Goal: Download file/media

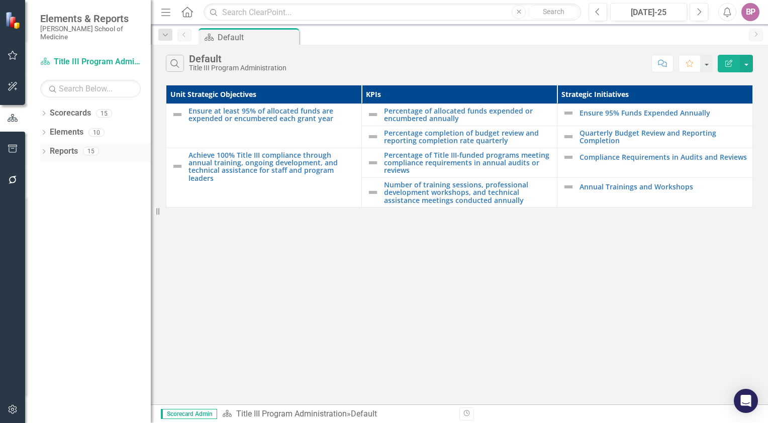
click at [69, 146] on link "Reports" at bounding box center [64, 152] width 28 height 12
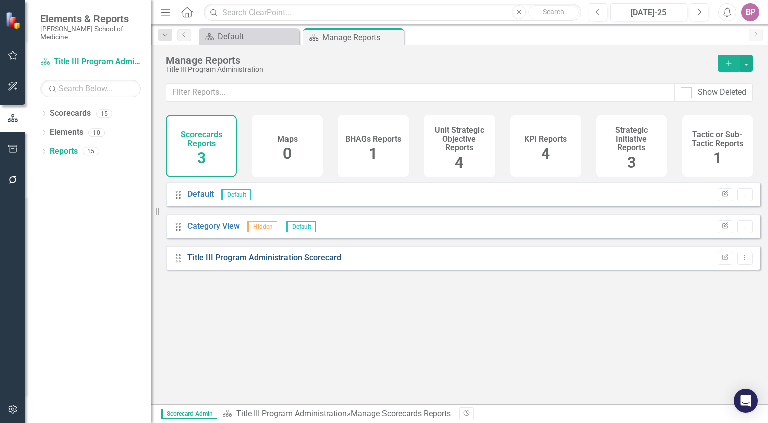
click at [241, 262] on link "Title III Program Administration Scorecard" at bounding box center [265, 258] width 154 height 10
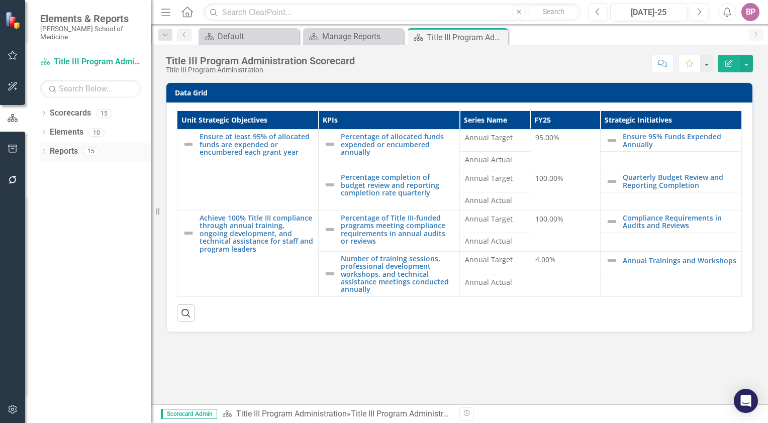
click at [60, 146] on link "Reports" at bounding box center [64, 152] width 28 height 12
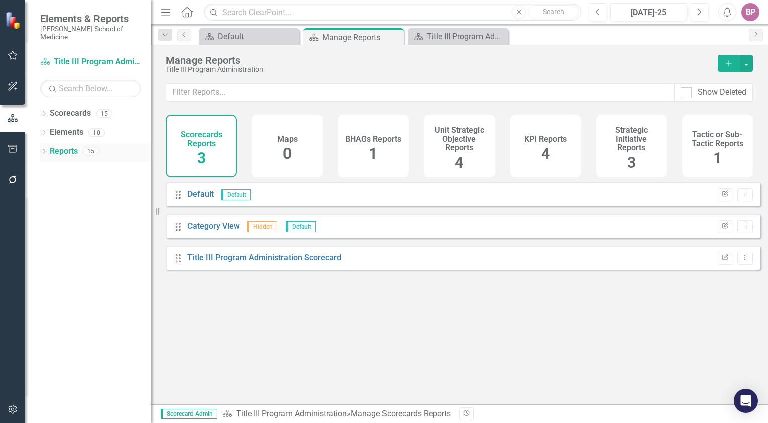
click at [61, 146] on link "Reports" at bounding box center [64, 152] width 28 height 12
click at [239, 264] on div "Title III Program Administration Scorecard" at bounding box center [265, 258] width 154 height 12
click at [249, 262] on link "Title III Program Administration Scorecard" at bounding box center [265, 258] width 154 height 10
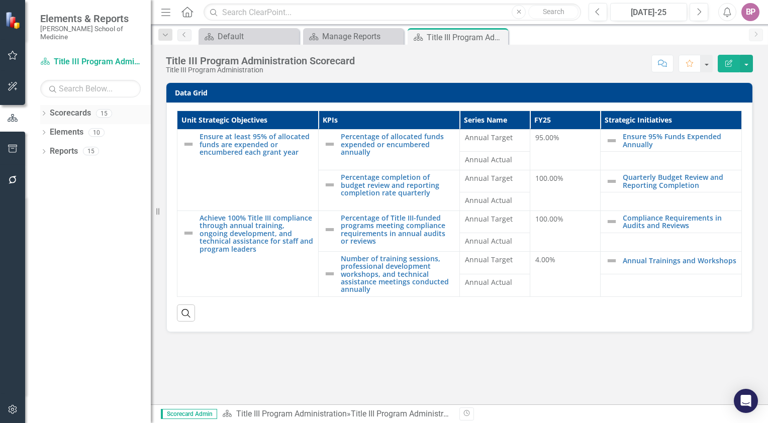
click at [79, 108] on link "Scorecards" at bounding box center [70, 114] width 41 height 12
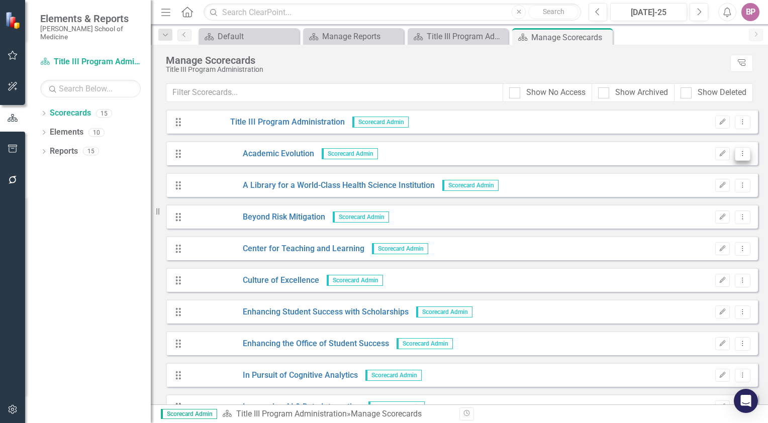
click at [739, 154] on icon "Dropdown Menu" at bounding box center [743, 153] width 9 height 7
click at [260, 151] on link "Academic Evolution" at bounding box center [251, 154] width 127 height 12
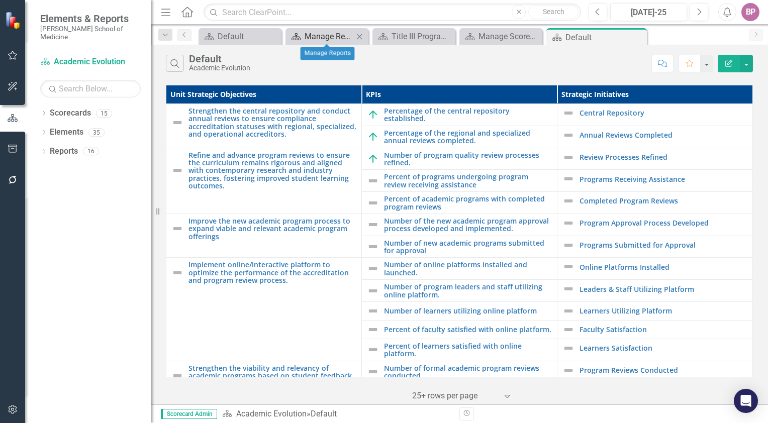
click at [334, 35] on div "Manage Reports" at bounding box center [329, 36] width 49 height 13
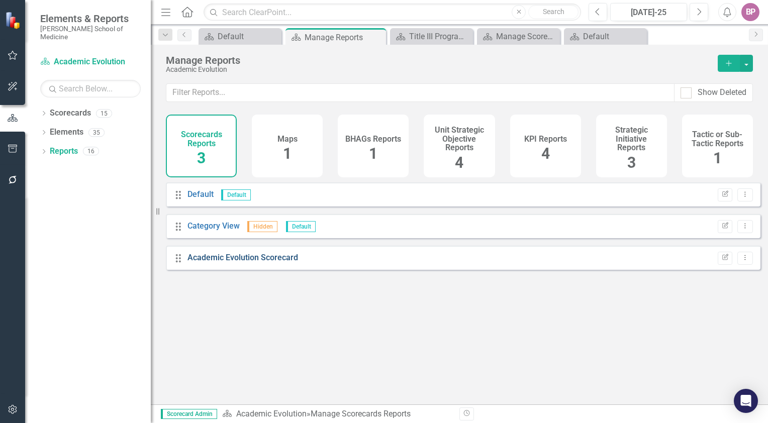
click at [225, 262] on link "Academic Evolution Scorecard" at bounding box center [243, 258] width 111 height 10
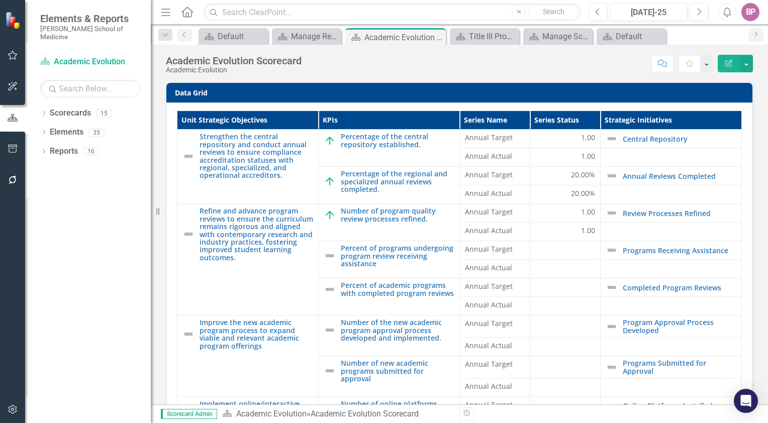
click at [165, 13] on icon "Menu" at bounding box center [165, 12] width 13 height 11
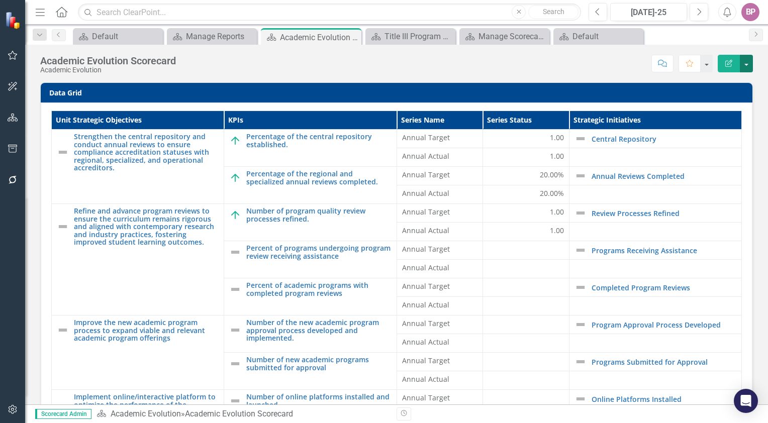
click at [748, 67] on button "button" at bounding box center [746, 64] width 13 height 18
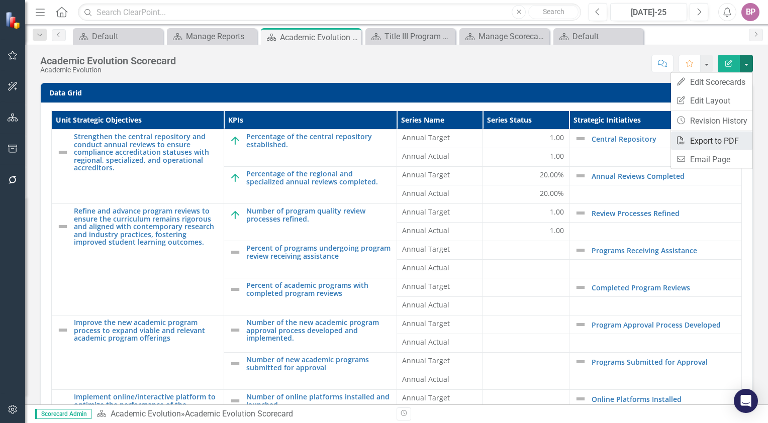
click at [719, 138] on link "PDF Export to PDF" at bounding box center [711, 141] width 81 height 19
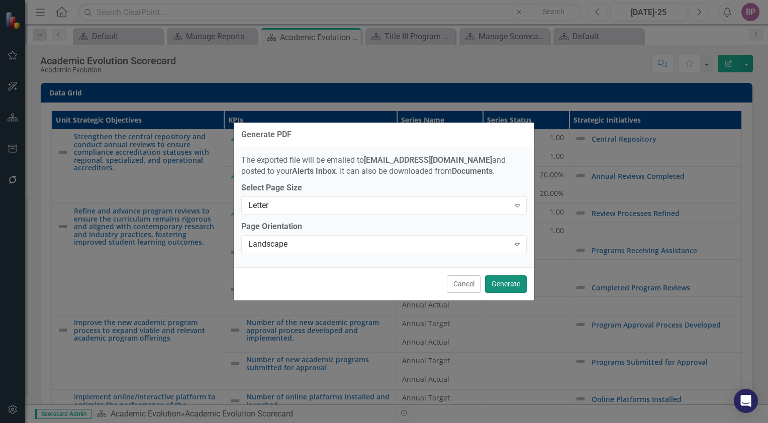
click at [506, 287] on button "Generate" at bounding box center [506, 285] width 42 height 18
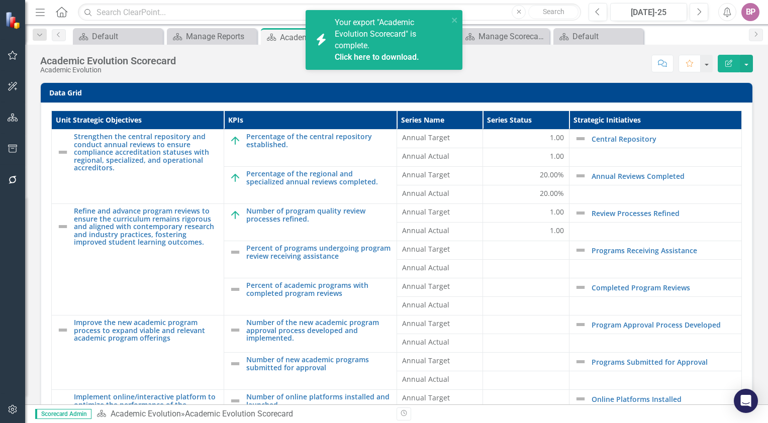
click at [384, 55] on link "Click here to download." at bounding box center [377, 57] width 84 height 10
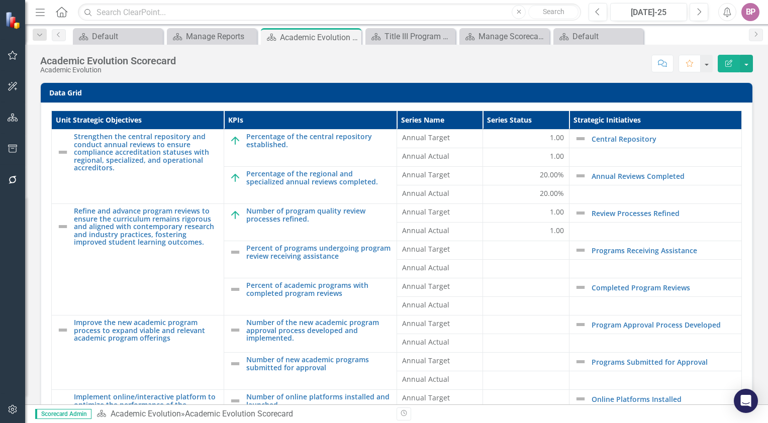
click at [41, 14] on icon "Menu" at bounding box center [40, 12] width 13 height 11
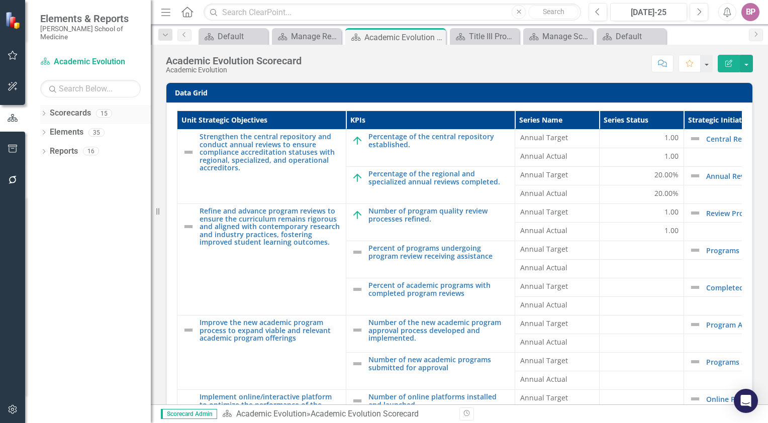
click at [77, 112] on div "Scorecards" at bounding box center [70, 113] width 41 height 17
click at [82, 108] on link "Scorecards" at bounding box center [70, 114] width 41 height 12
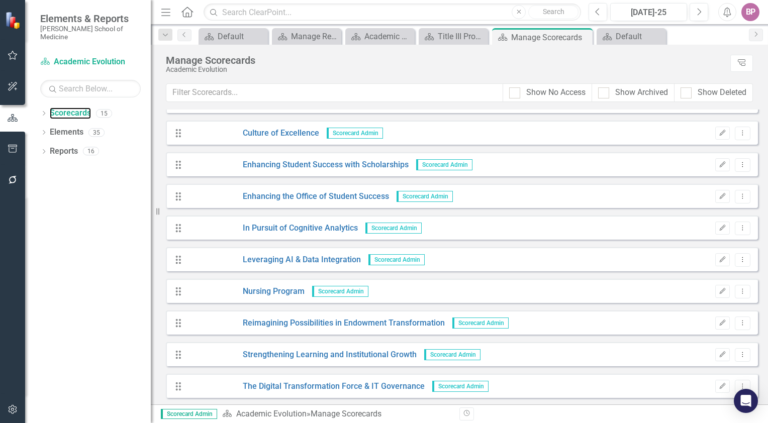
scroll to position [151, 0]
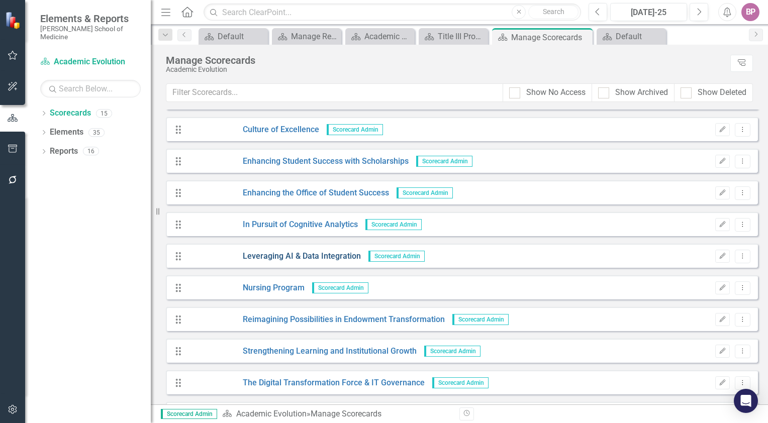
click at [328, 254] on link "Leveraging AI & Data Integration" at bounding box center [274, 257] width 173 height 12
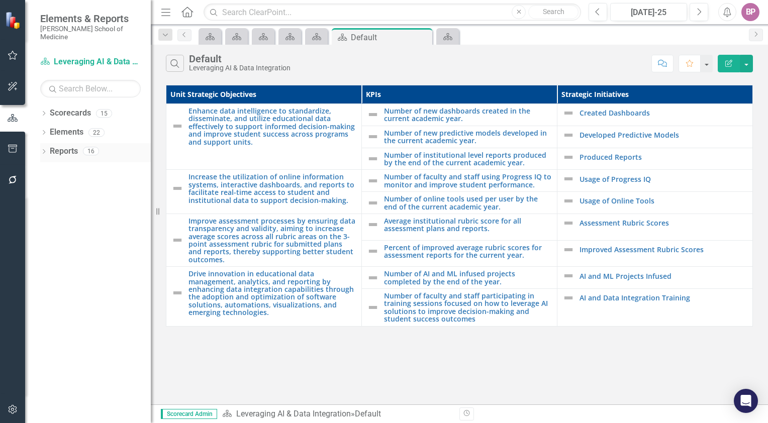
click at [82, 143] on div "Reports 16" at bounding box center [100, 152] width 101 height 19
click at [84, 108] on link "Scorecards" at bounding box center [70, 114] width 41 height 12
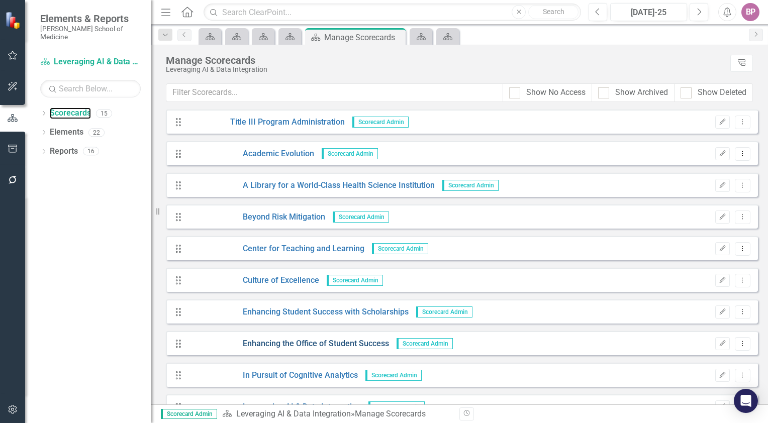
scroll to position [180, 0]
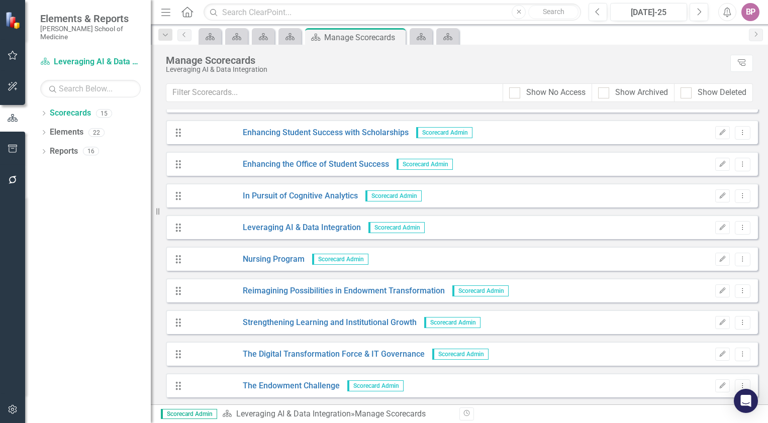
click at [358, 218] on div "Drag Leveraging AI & Data Integration Scorecard Admin Edit Dropdown Menu" at bounding box center [462, 227] width 592 height 24
click at [355, 228] on link "Leveraging AI & Data Integration" at bounding box center [274, 228] width 173 height 12
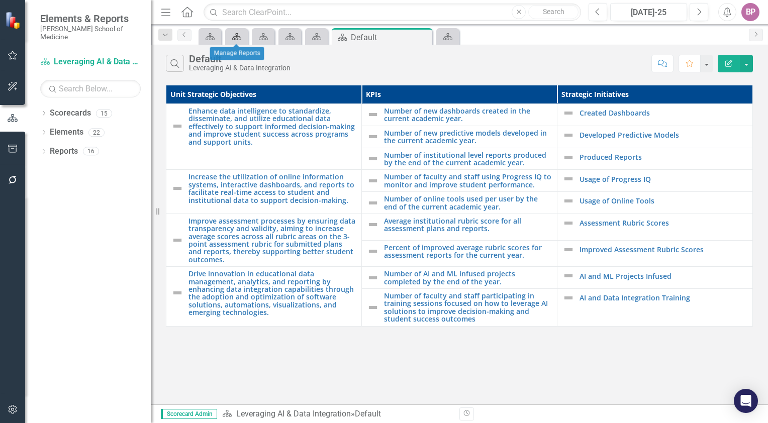
click at [234, 36] on icon at bounding box center [236, 36] width 9 height 7
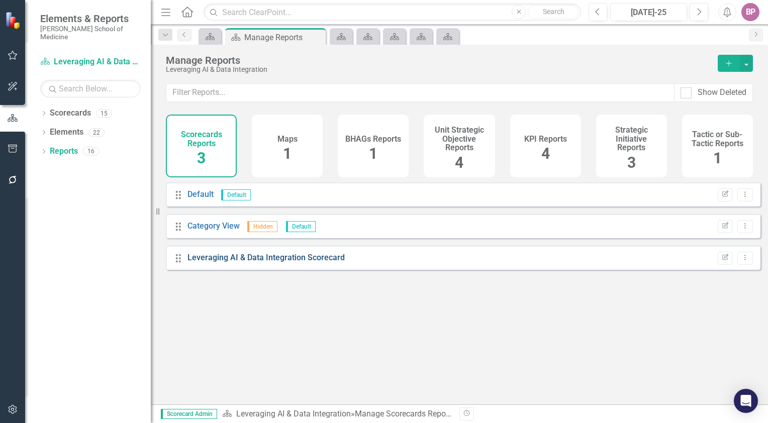
click at [282, 262] on link "Leveraging AI & Data Integration Scorecard" at bounding box center [266, 258] width 157 height 10
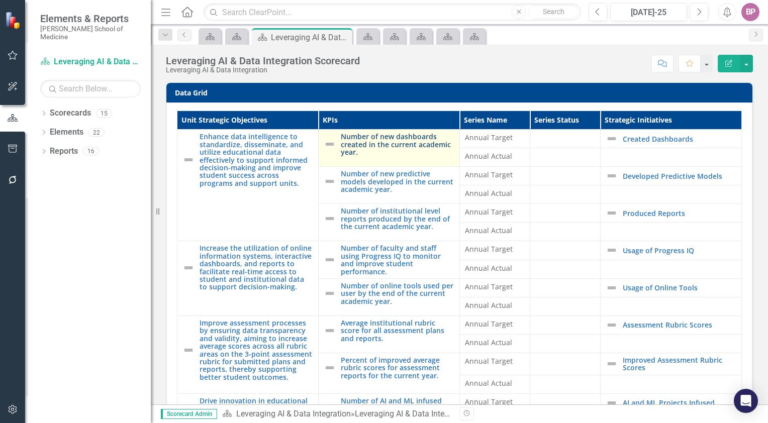
click at [384, 141] on link "Number of new dashboards created in the current academic year." at bounding box center [398, 144] width 114 height 23
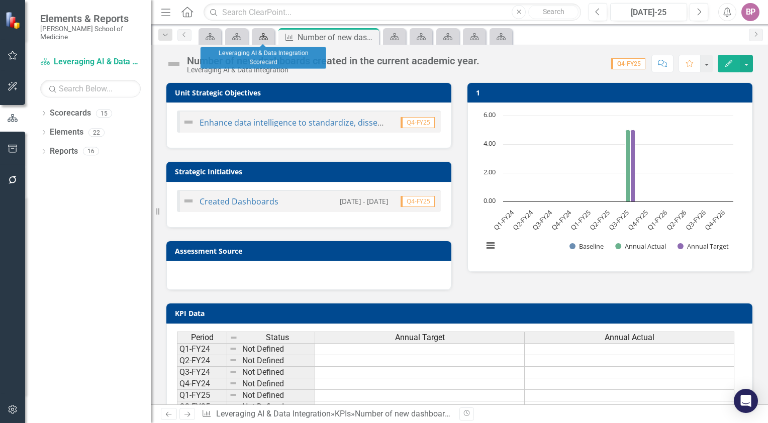
click at [259, 38] on icon at bounding box center [263, 36] width 9 height 7
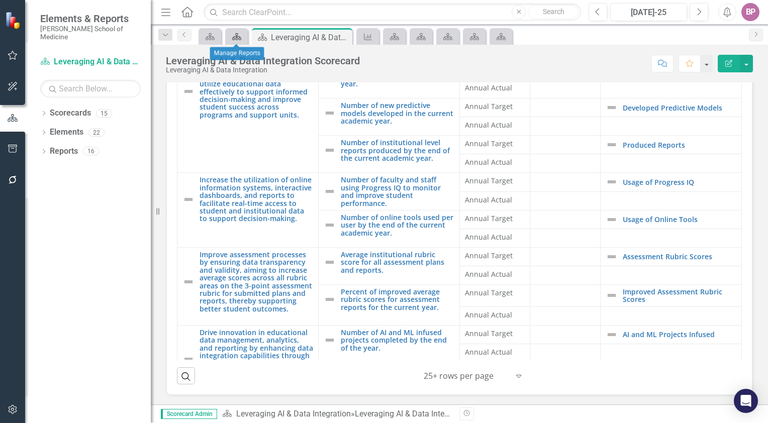
click at [235, 37] on icon "Scorecards" at bounding box center [237, 37] width 10 height 8
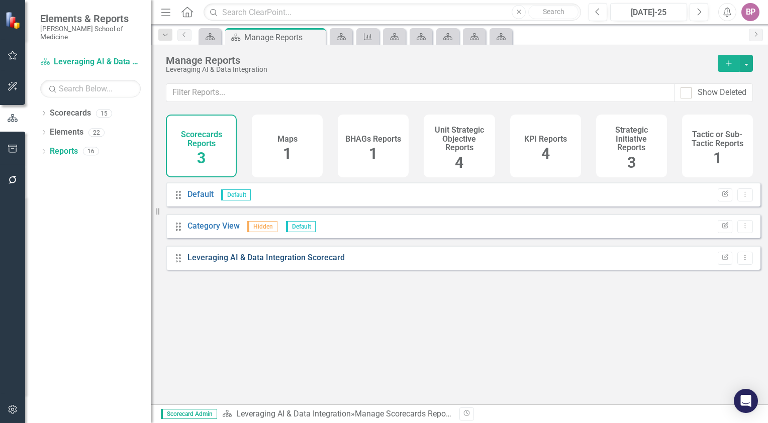
click at [269, 262] on link "Leveraging AI & Data Integration Scorecard" at bounding box center [266, 258] width 157 height 10
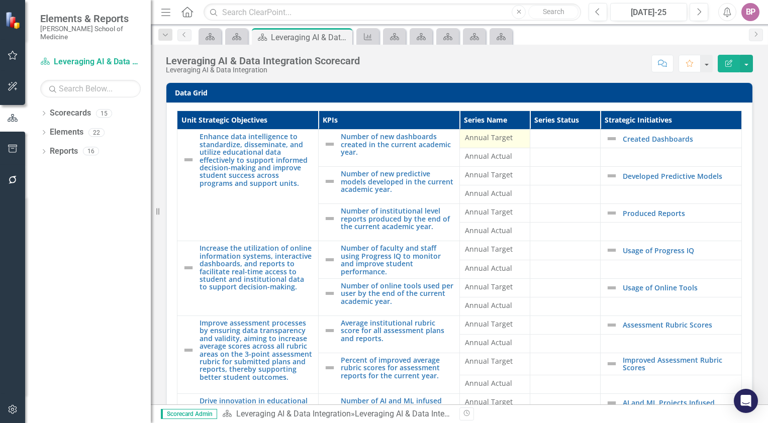
click at [465, 140] on span "Annual Target" at bounding box center [495, 138] width 60 height 10
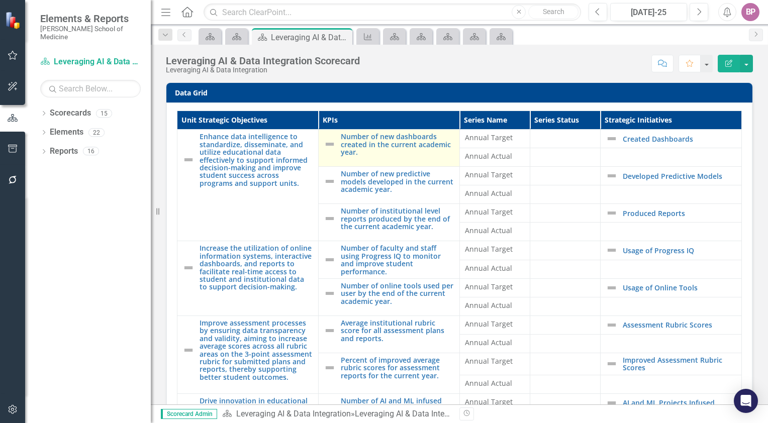
click at [324, 145] on img at bounding box center [330, 144] width 12 height 12
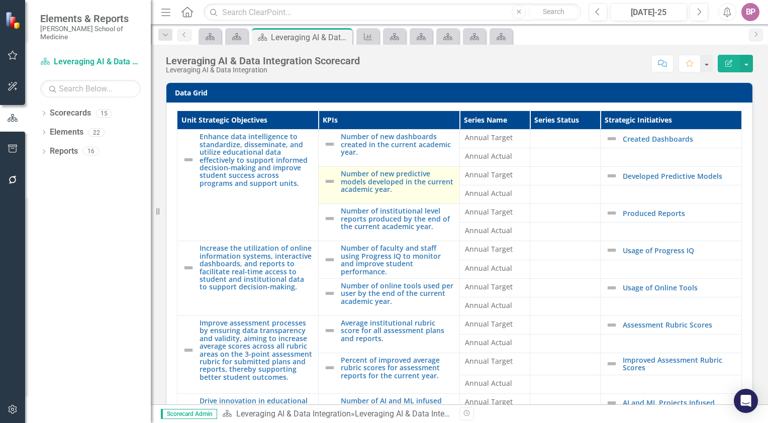
click at [332, 182] on div "Number of new predictive models developed in the current academic year." at bounding box center [389, 181] width 131 height 23
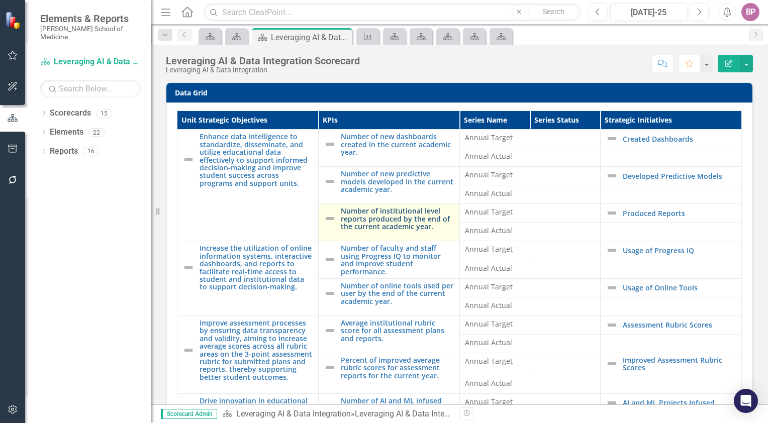
click at [374, 230] on link "Number of institutional level reports produced by the end of the current academ…" at bounding box center [398, 218] width 114 height 23
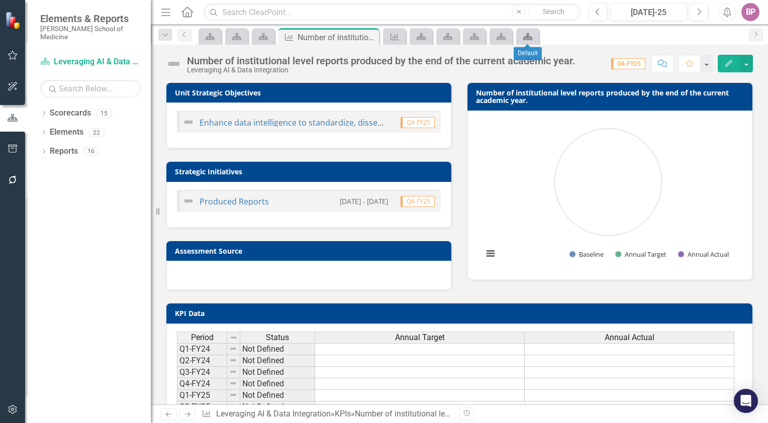
click at [530, 36] on icon "Scorecards" at bounding box center [528, 37] width 10 height 8
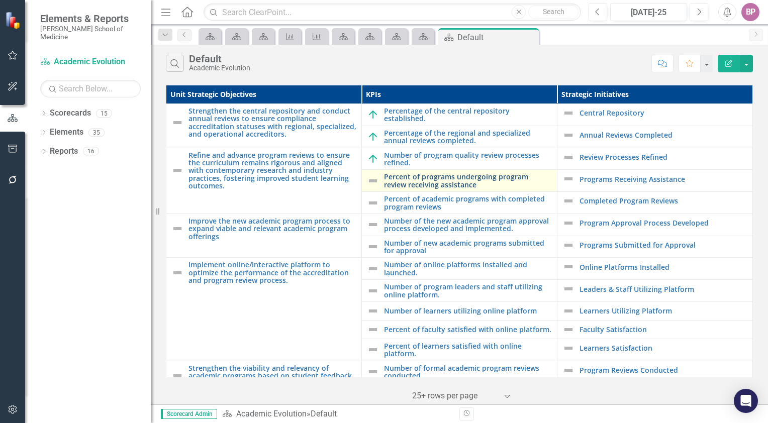
click at [408, 178] on link "Percent of programs undergoing program review receiving assistance" at bounding box center [468, 181] width 168 height 16
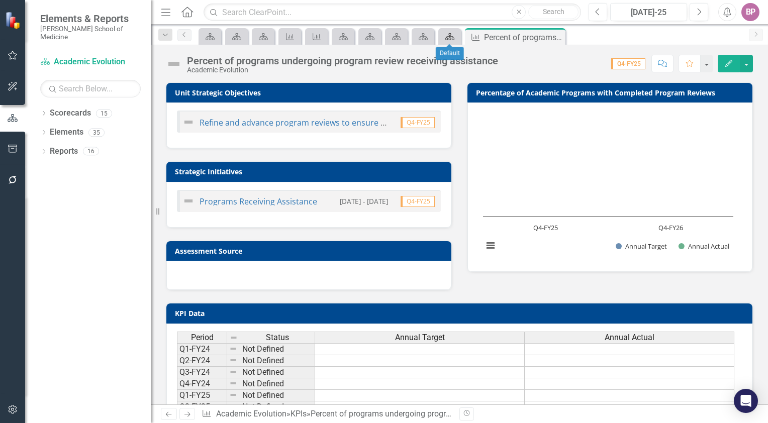
click at [448, 39] on icon at bounding box center [450, 36] width 9 height 7
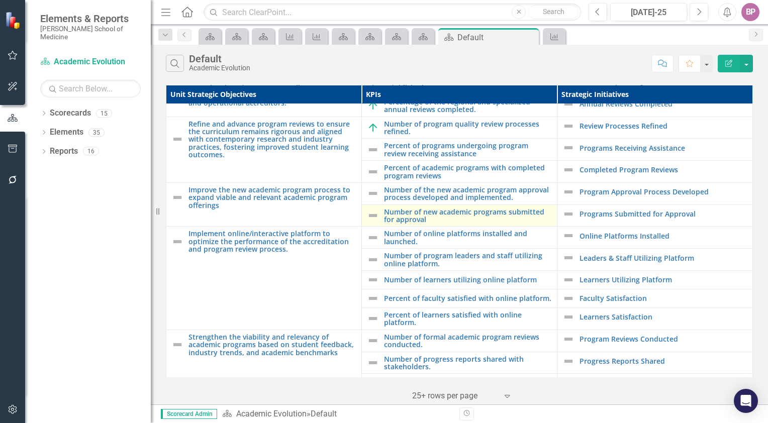
scroll to position [44, 0]
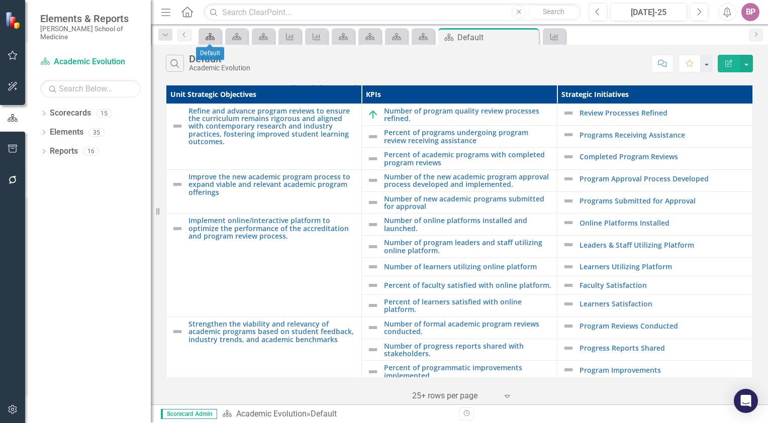
click at [209, 36] on icon at bounding box center [210, 36] width 9 height 7
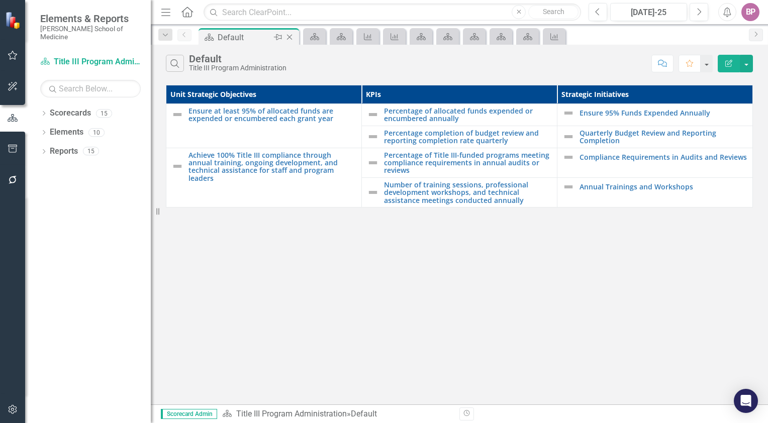
click at [209, 36] on icon at bounding box center [209, 37] width 9 height 7
click at [319, 39] on icon "Scorecards" at bounding box center [315, 37] width 10 height 8
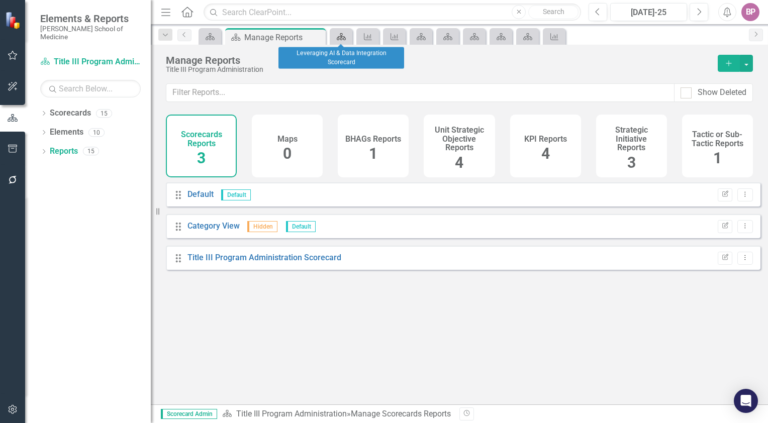
click at [336, 37] on icon "Scorecards" at bounding box center [341, 37] width 10 height 8
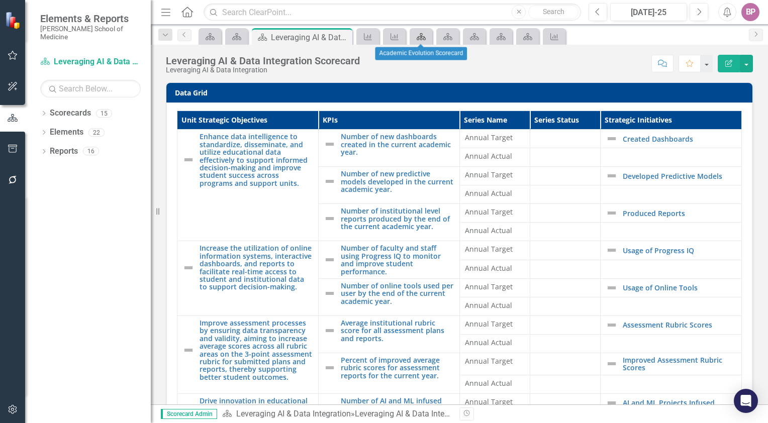
click at [417, 37] on icon "Scorecards" at bounding box center [421, 37] width 10 height 8
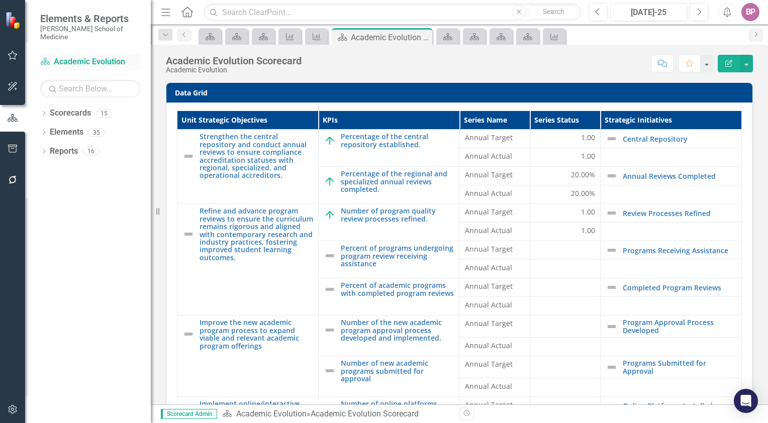
click at [99, 56] on link "Scorecards Academic Evolution" at bounding box center [90, 62] width 101 height 12
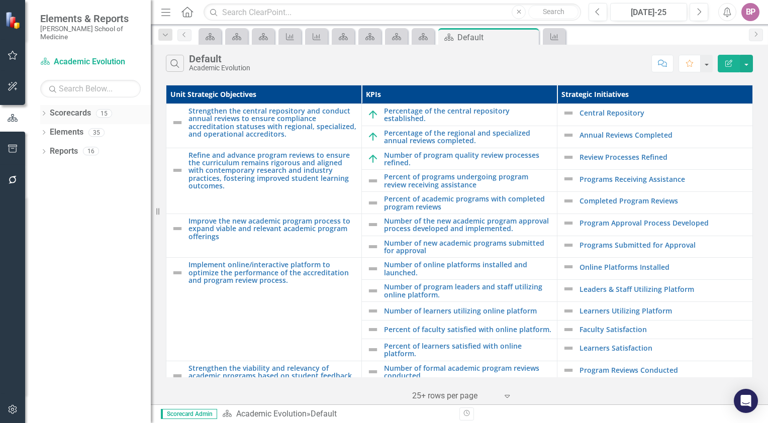
click at [72, 110] on link "Scorecards" at bounding box center [70, 114] width 41 height 12
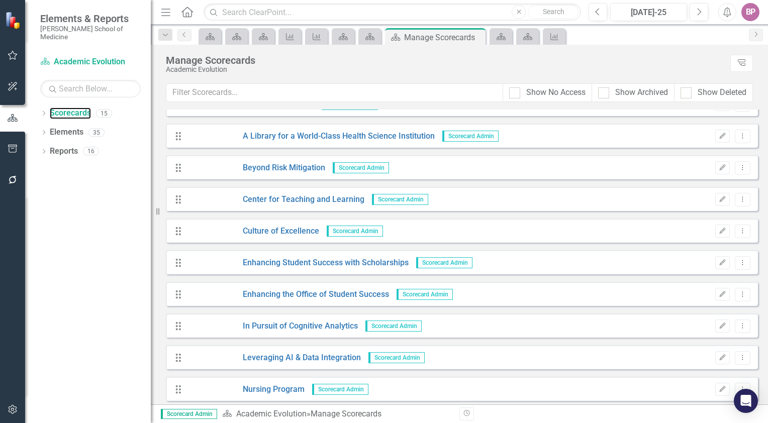
scroll to position [101, 0]
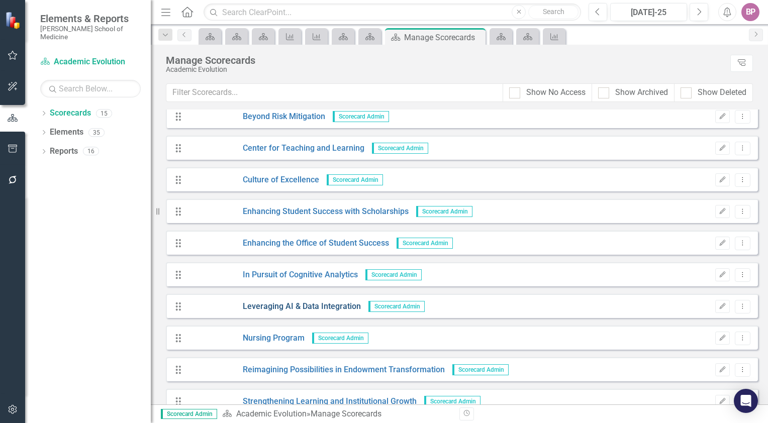
click at [321, 305] on link "Leveraging AI & Data Integration" at bounding box center [274, 307] width 173 height 12
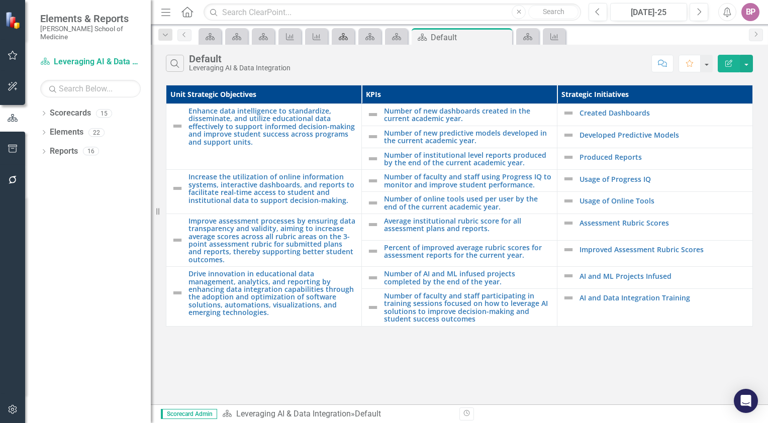
click at [341, 32] on div "Scorecards" at bounding box center [341, 36] width 14 height 13
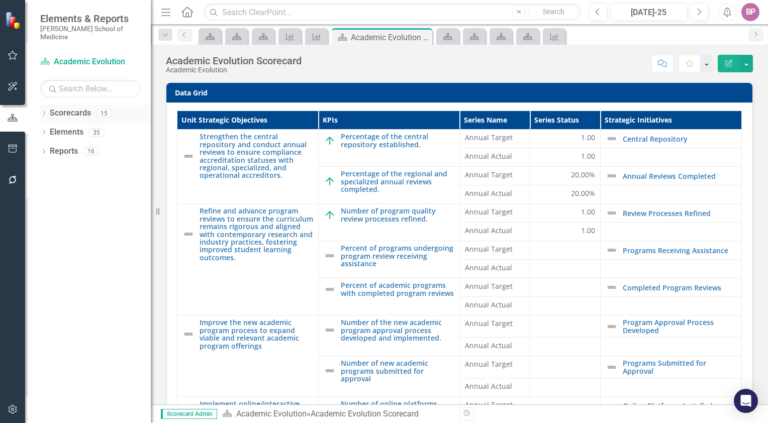
click at [82, 108] on link "Scorecards" at bounding box center [70, 114] width 41 height 12
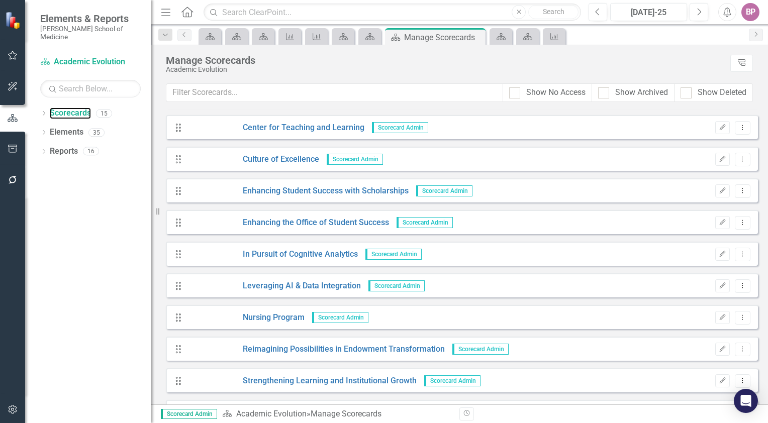
scroll to position [151, 0]
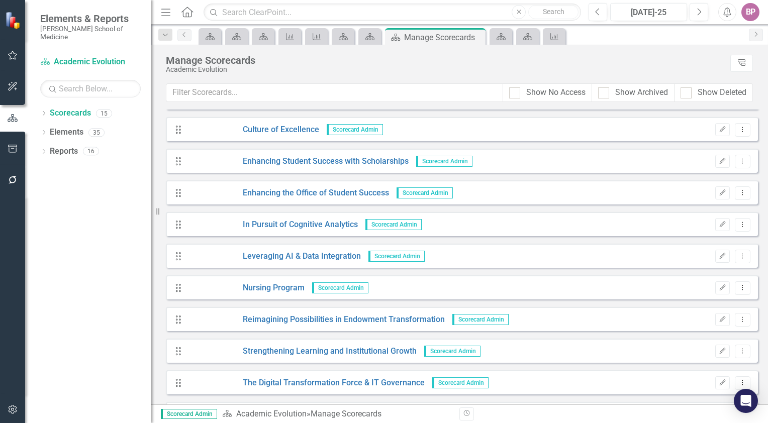
click at [236, 248] on div "Drag Leveraging AI & Data Integration Scorecard Admin Edit Dropdown Menu" at bounding box center [462, 256] width 592 height 24
click at [238, 257] on link "Leveraging AI & Data Integration" at bounding box center [274, 257] width 173 height 12
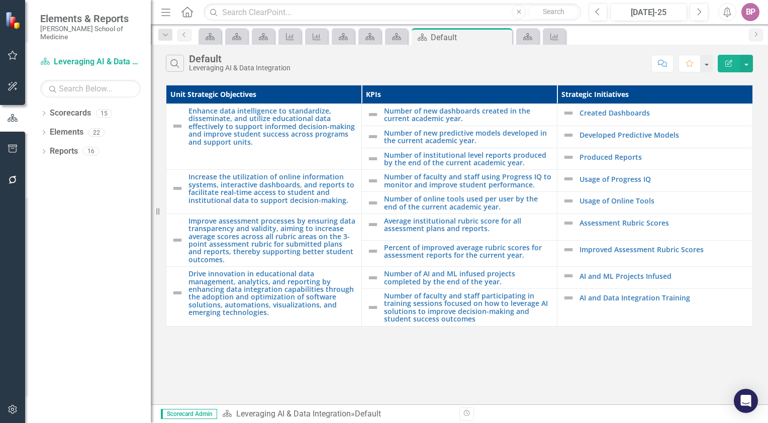
click at [397, 44] on body "Elements & Reports [PERSON_NAME] School of Medicine Scorecards Leveraging AI & …" at bounding box center [384, 211] width 768 height 423
click at [394, 40] on div "Scorecards" at bounding box center [395, 36] width 14 height 13
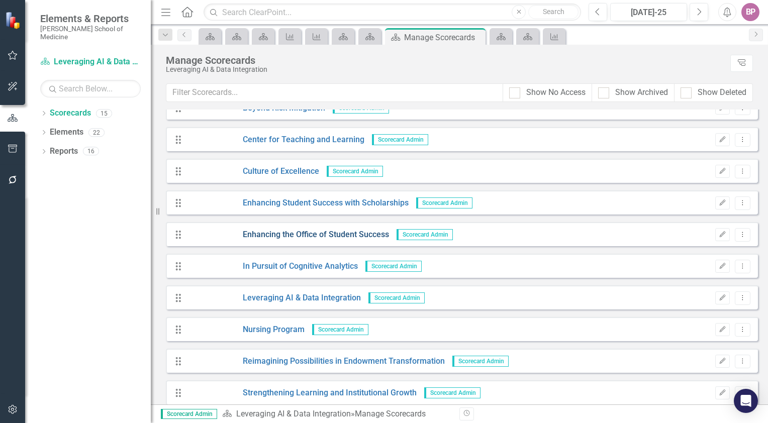
scroll to position [151, 0]
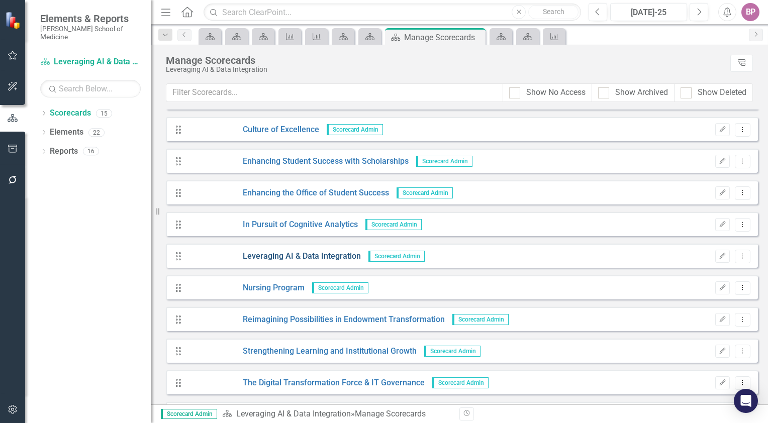
click at [299, 258] on link "Leveraging AI & Data Integration" at bounding box center [274, 257] width 173 height 12
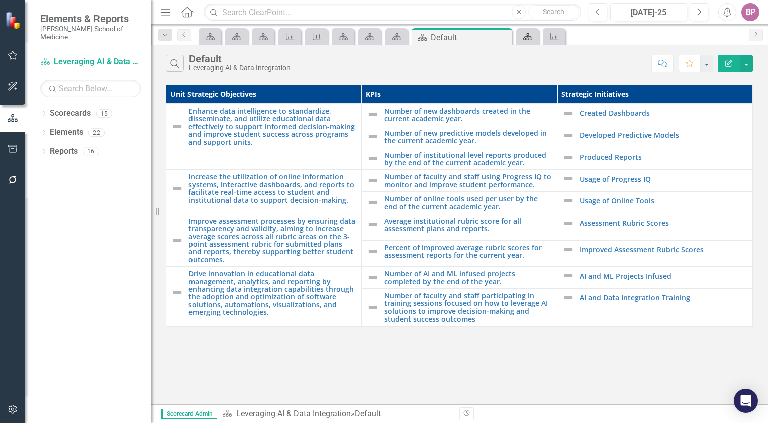
click at [525, 34] on icon "Scorecards" at bounding box center [528, 37] width 10 height 8
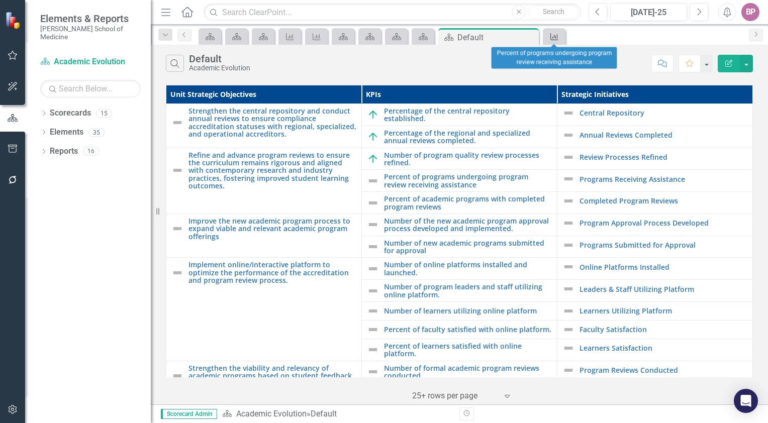
click at [547, 35] on div "KPI" at bounding box center [553, 36] width 14 height 13
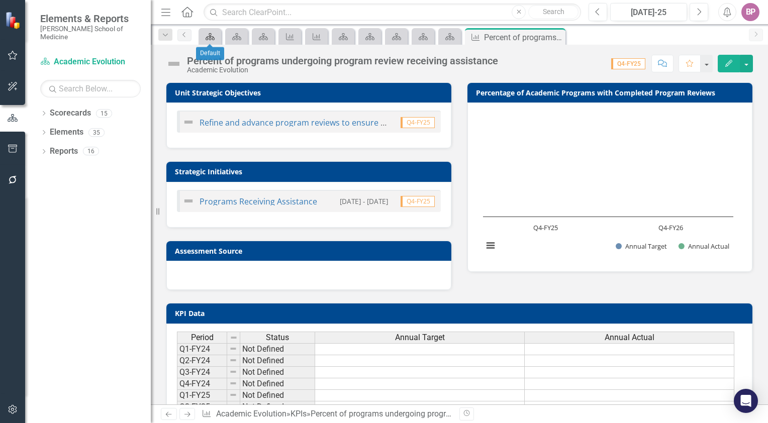
click at [207, 33] on icon "Scorecards" at bounding box center [210, 37] width 10 height 8
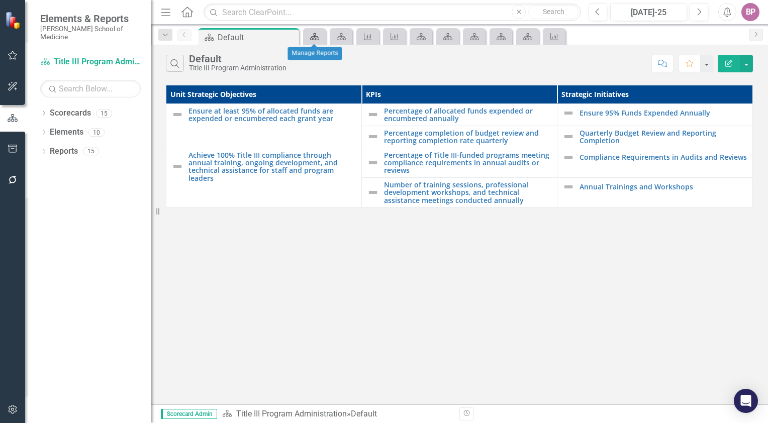
click at [319, 37] on icon "Scorecards" at bounding box center [315, 37] width 10 height 8
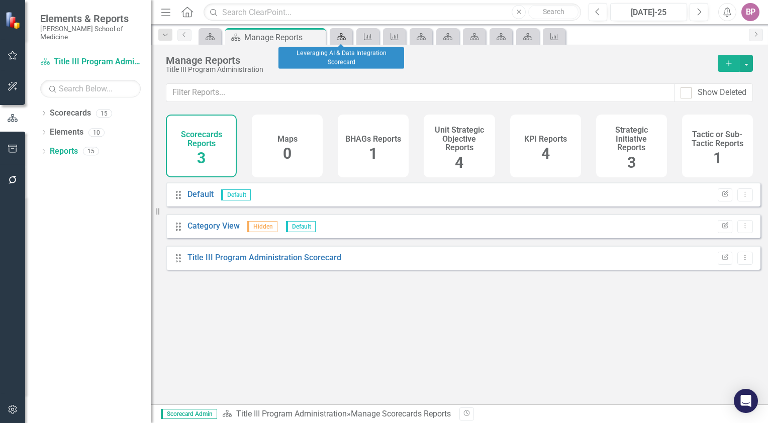
click at [341, 36] on icon "Scorecards" at bounding box center [341, 37] width 10 height 8
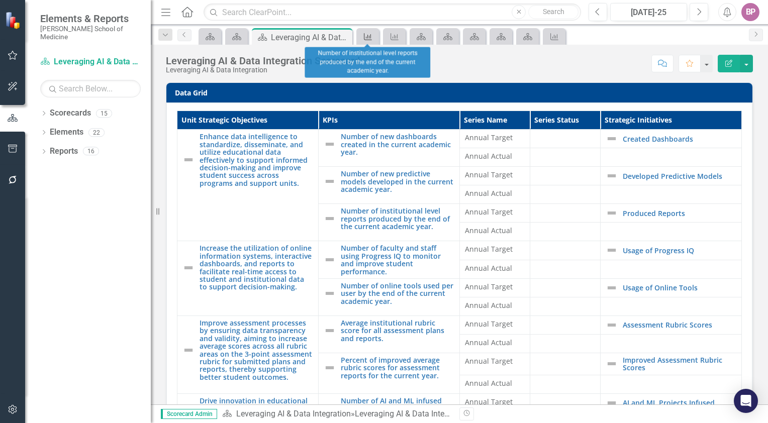
click at [368, 38] on icon at bounding box center [368, 36] width 8 height 7
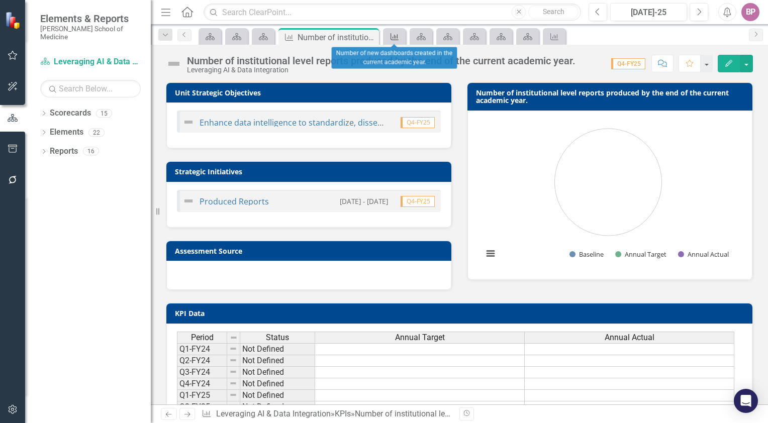
click at [399, 34] on icon "KPI" at bounding box center [395, 37] width 10 height 8
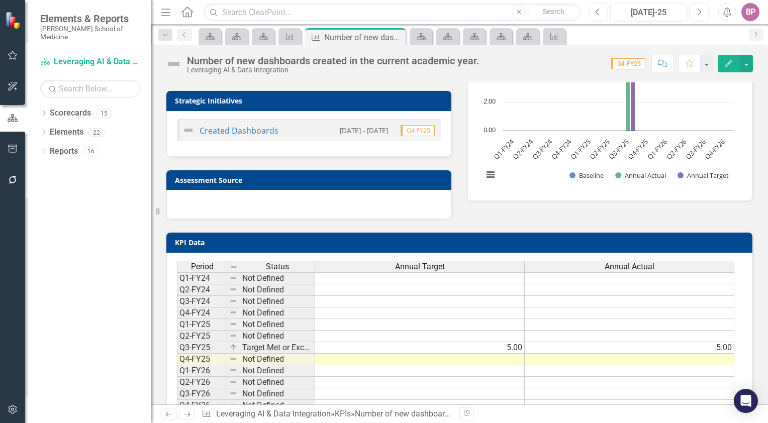
scroll to position [101, 0]
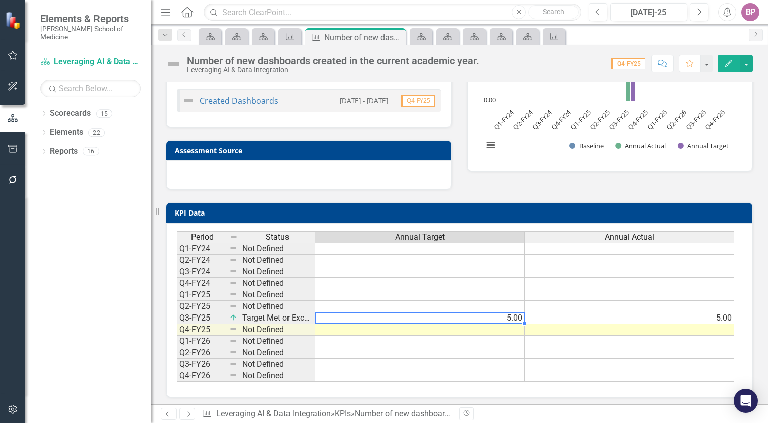
click at [357, 318] on td "5.00" at bounding box center [420, 319] width 210 height 12
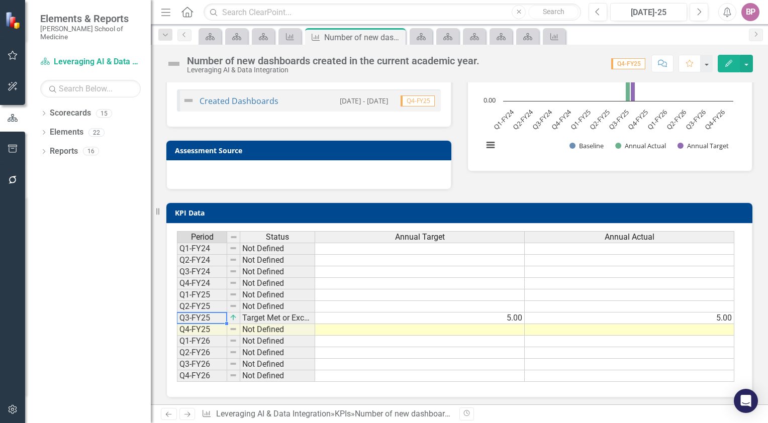
click at [196, 316] on td "Q3-FY25" at bounding box center [202, 319] width 50 height 12
click at [413, 100] on span "Q4-FY25" at bounding box center [418, 101] width 34 height 11
click at [291, 30] on div "KPI" at bounding box center [288, 36] width 14 height 13
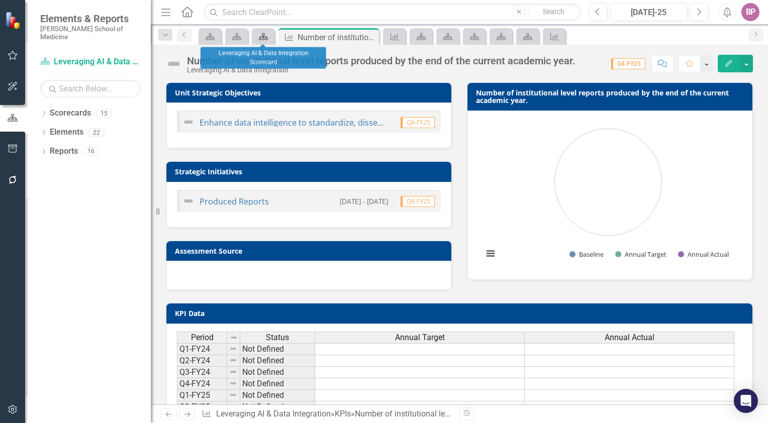
click at [259, 35] on icon "Scorecards" at bounding box center [263, 37] width 10 height 8
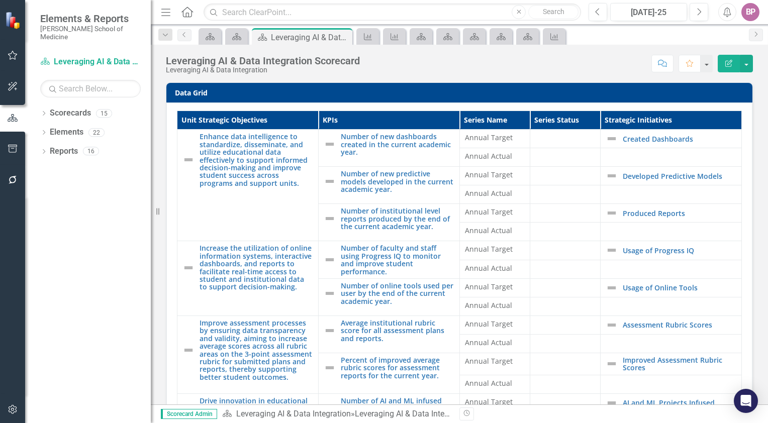
click at [167, 15] on icon "Menu" at bounding box center [165, 12] width 13 height 11
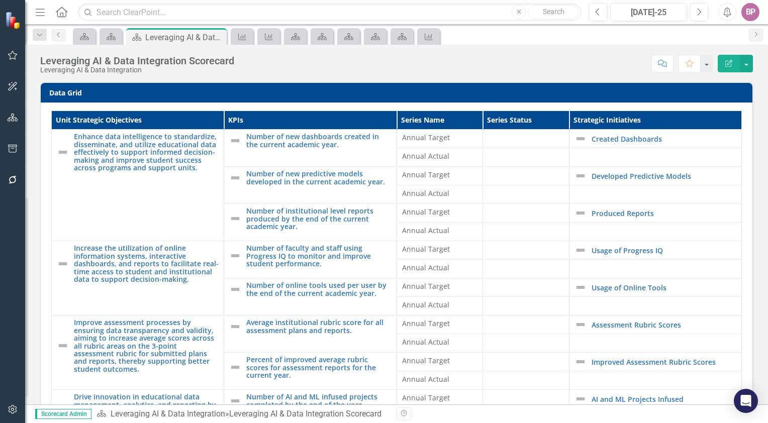
click at [37, 12] on icon "button" at bounding box center [40, 12] width 9 height 7
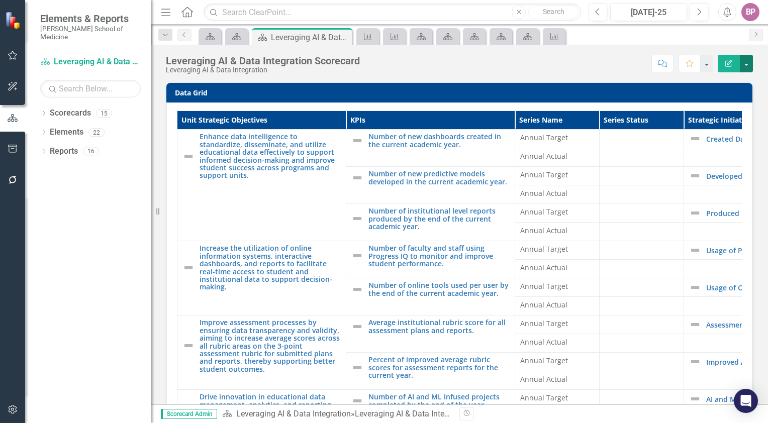
click at [747, 64] on button "button" at bounding box center [746, 64] width 13 height 18
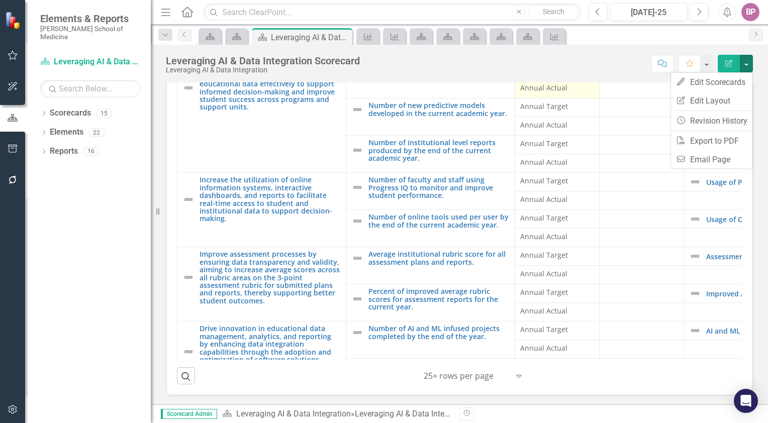
click at [550, 87] on span "Annual Actual" at bounding box center [557, 88] width 74 height 10
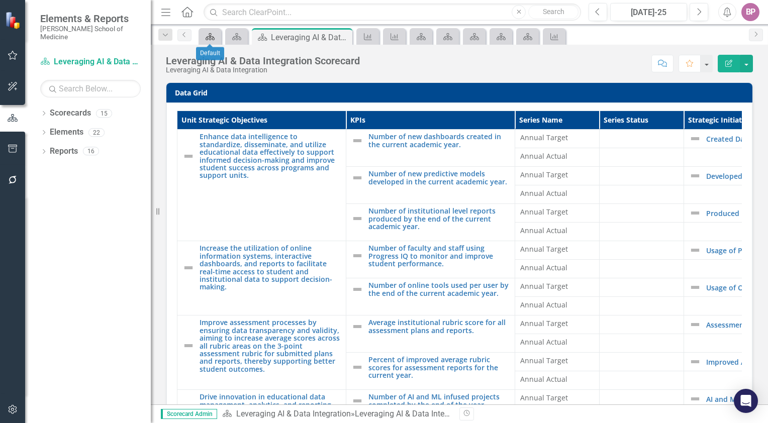
click at [204, 32] on div "Scorecards" at bounding box center [208, 36] width 14 height 13
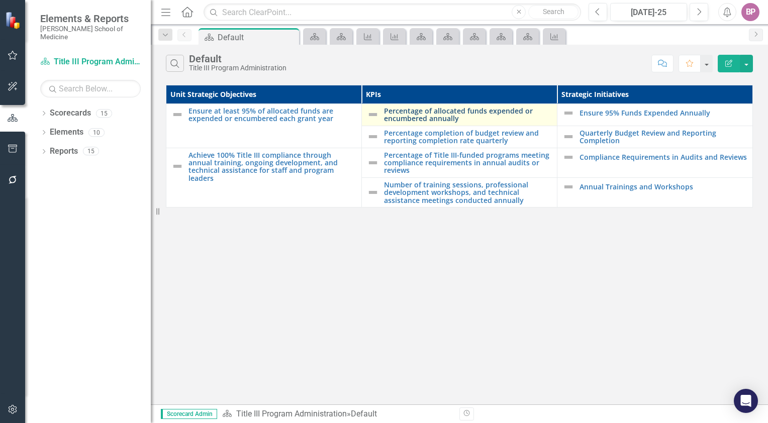
click at [417, 114] on link "Percentage of allocated funds expended or encumbered annually" at bounding box center [468, 115] width 168 height 16
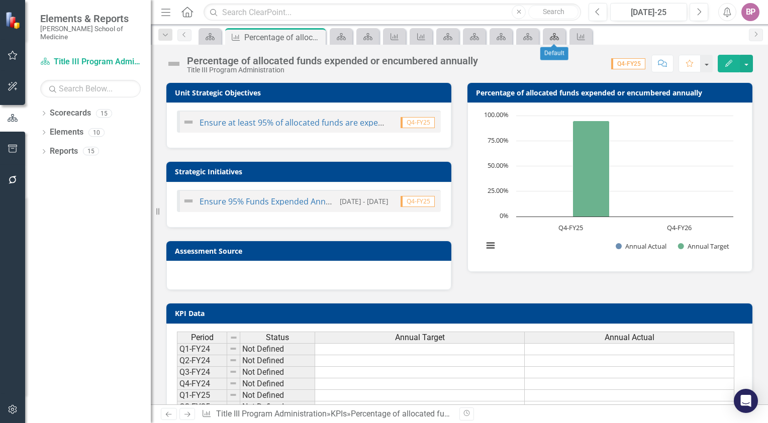
click at [553, 31] on div "Scorecards" at bounding box center [553, 36] width 14 height 13
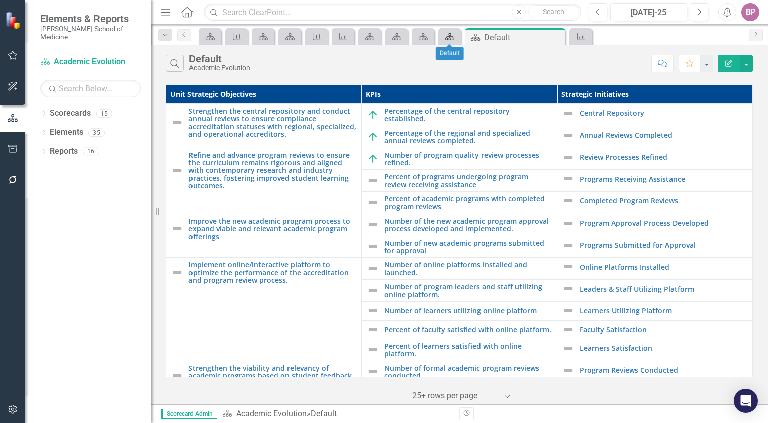
click at [454, 36] on icon "Scorecards" at bounding box center [450, 37] width 10 height 8
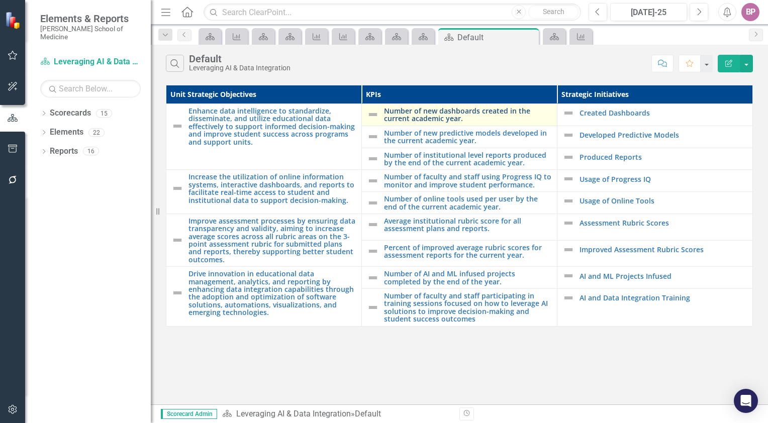
click at [443, 114] on link "Number of new dashboards created in the current academic year." at bounding box center [468, 115] width 168 height 16
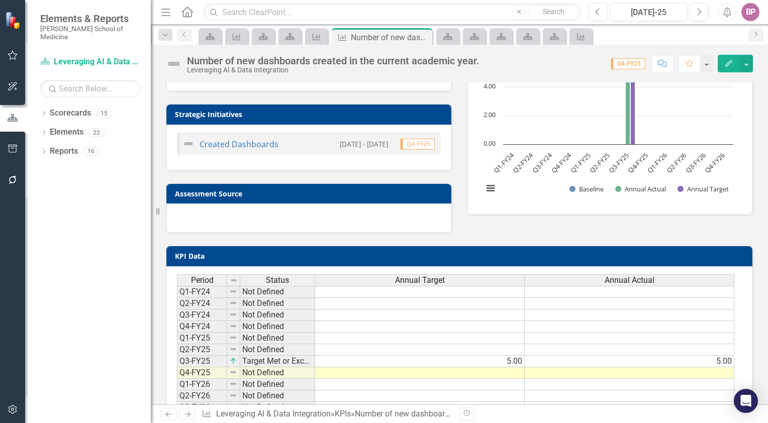
scroll to position [102, 0]
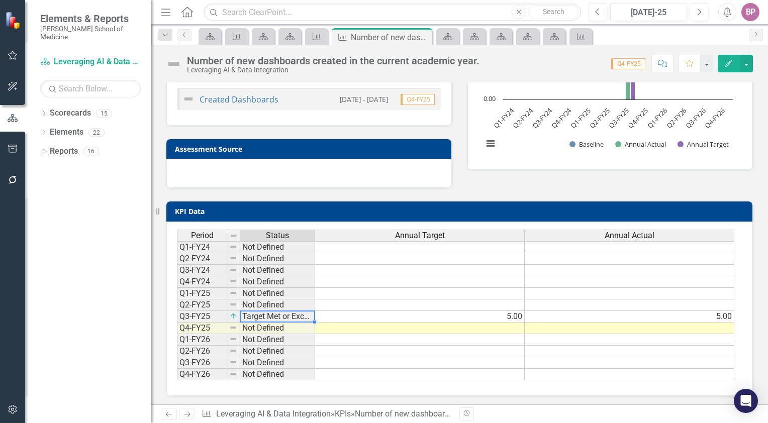
click at [297, 317] on td "Target Met or Exceeded" at bounding box center [277, 317] width 75 height 12
click at [201, 312] on td "Q3-FY25" at bounding box center [202, 317] width 50 height 12
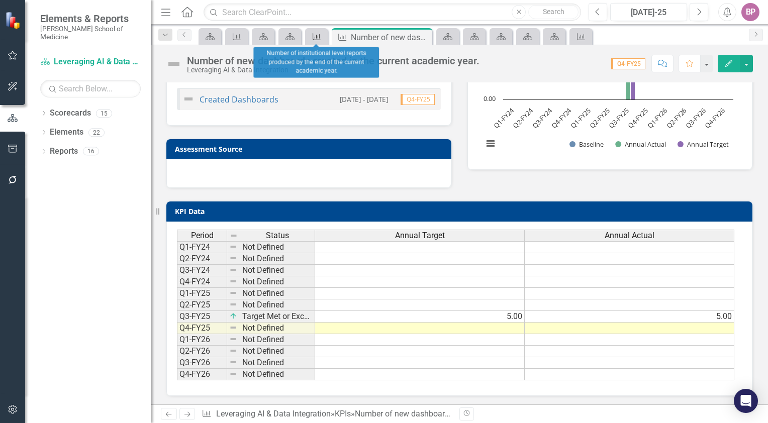
click at [316, 31] on div "KPI" at bounding box center [315, 36] width 14 height 13
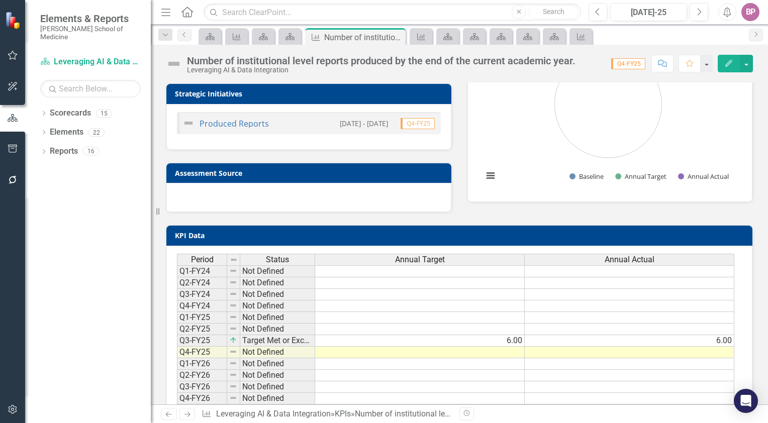
scroll to position [102, 0]
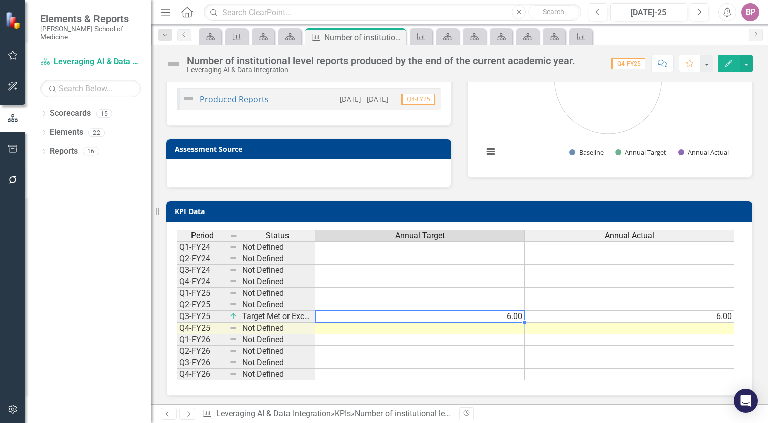
click at [349, 315] on td "6.00" at bounding box center [420, 317] width 210 height 12
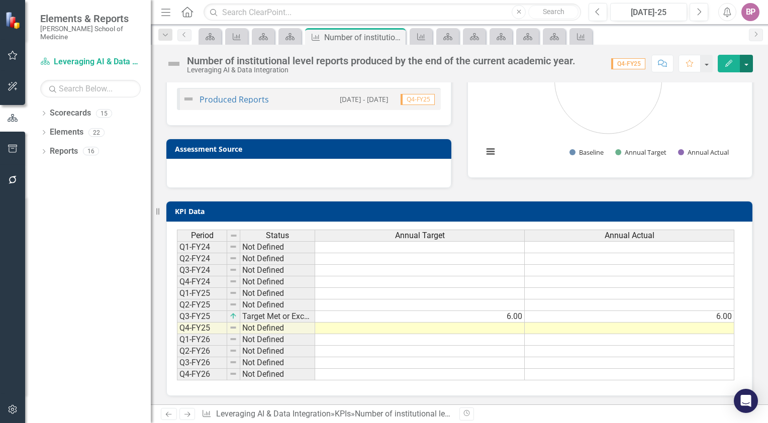
click at [746, 62] on button "button" at bounding box center [746, 64] width 13 height 18
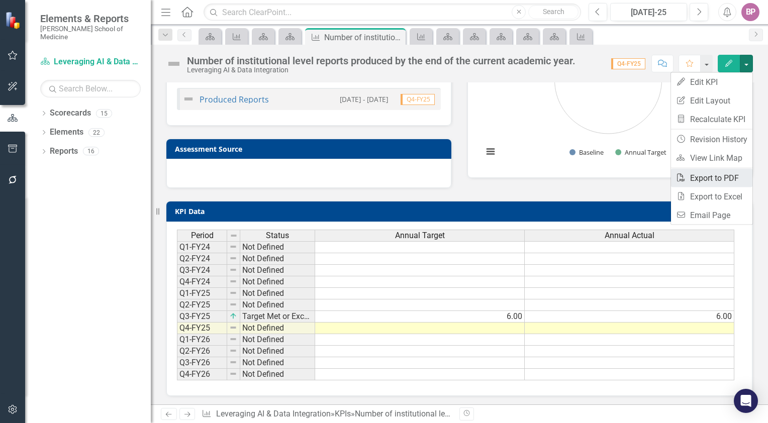
click at [709, 177] on link "PDF Export to PDF" at bounding box center [711, 178] width 81 height 19
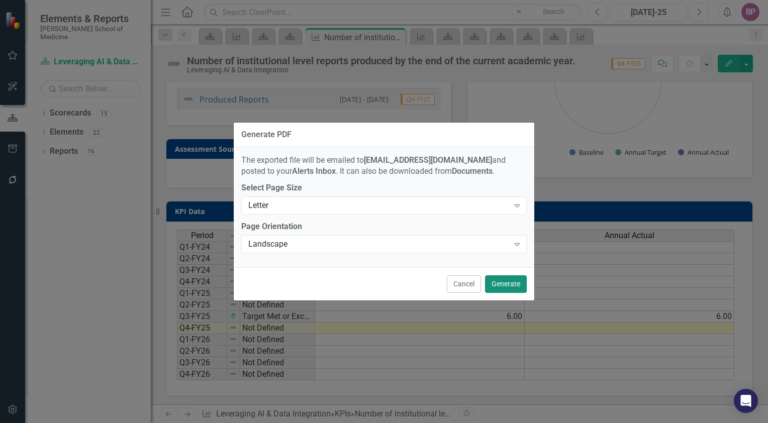
click at [516, 282] on button "Generate" at bounding box center [506, 285] width 42 height 18
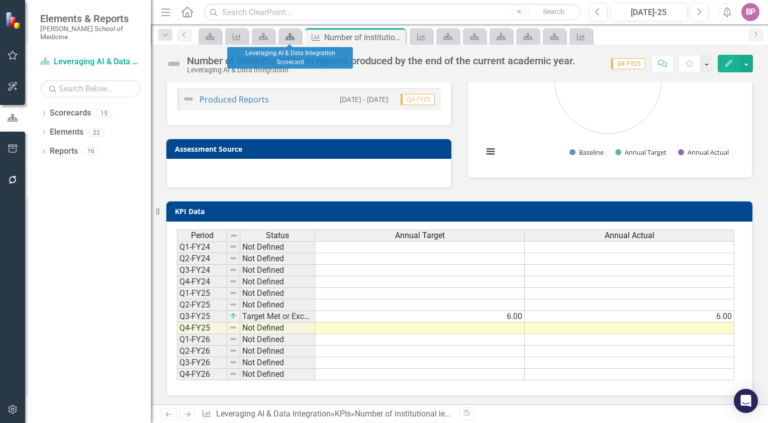
click at [292, 39] on icon "Scorecards" at bounding box center [290, 37] width 10 height 8
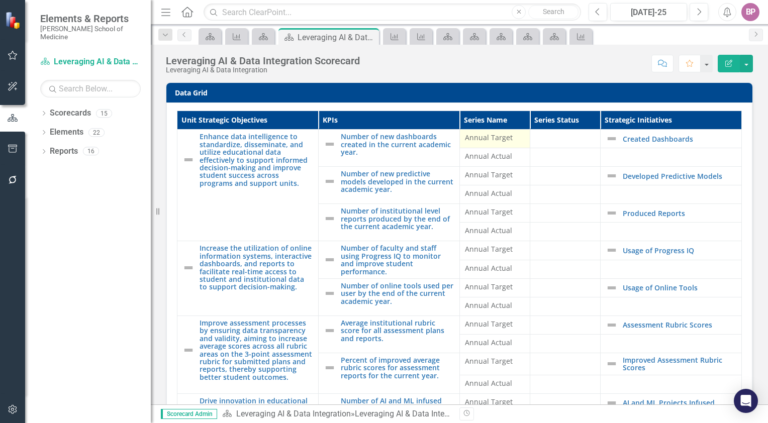
click at [486, 141] on span "Annual Target" at bounding box center [495, 138] width 60 height 10
click at [483, 165] on td "Annual Actual" at bounding box center [495, 157] width 70 height 19
click at [480, 186] on td "Annual Actual" at bounding box center [495, 195] width 70 height 19
click at [478, 214] on span "Annual Target" at bounding box center [495, 212] width 60 height 10
click at [485, 275] on td "Annual Actual" at bounding box center [495, 269] width 70 height 19
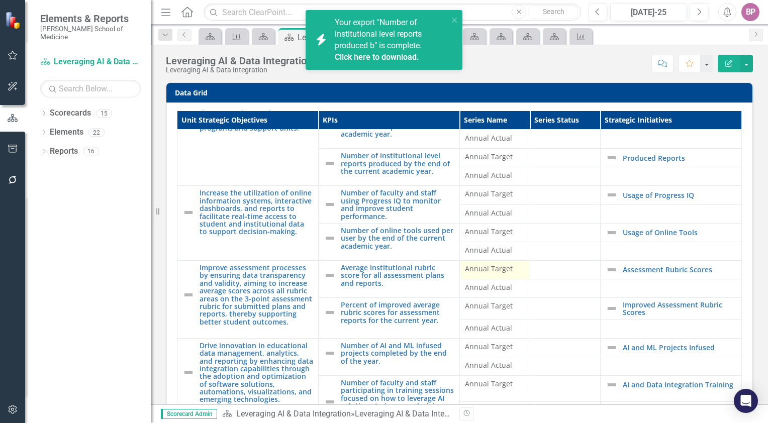
scroll to position [50, 0]
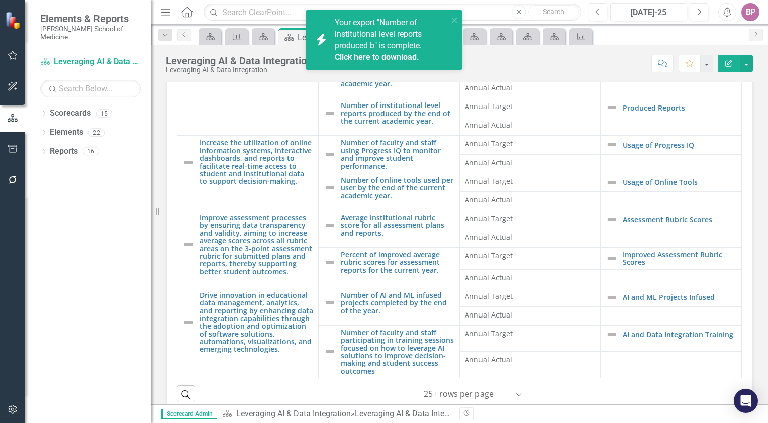
click at [399, 42] on span "Your export "Number of institutional level reports produced b" is complete. Cli…" at bounding box center [390, 40] width 111 height 45
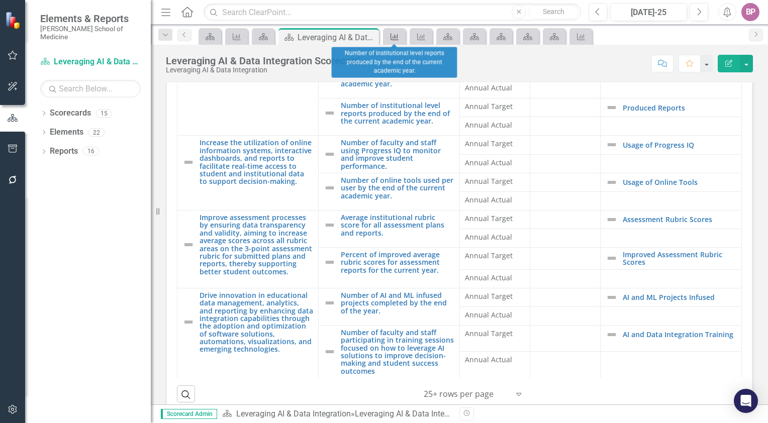
click at [398, 36] on icon "KPI" at bounding box center [395, 37] width 10 height 8
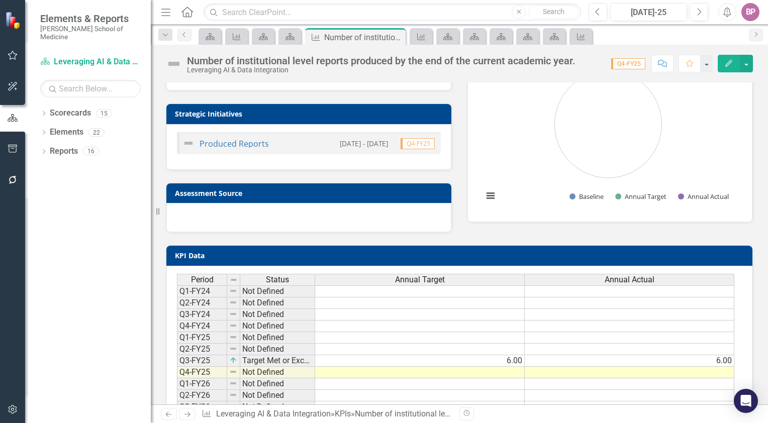
scroll to position [102, 0]
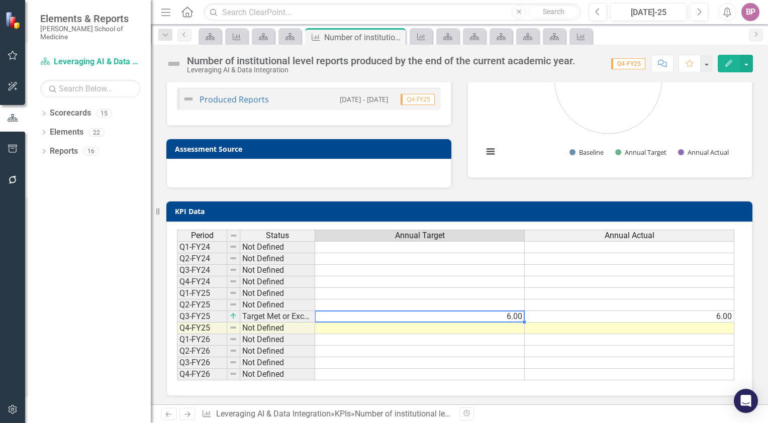
click at [336, 316] on td "6.00" at bounding box center [420, 317] width 210 height 12
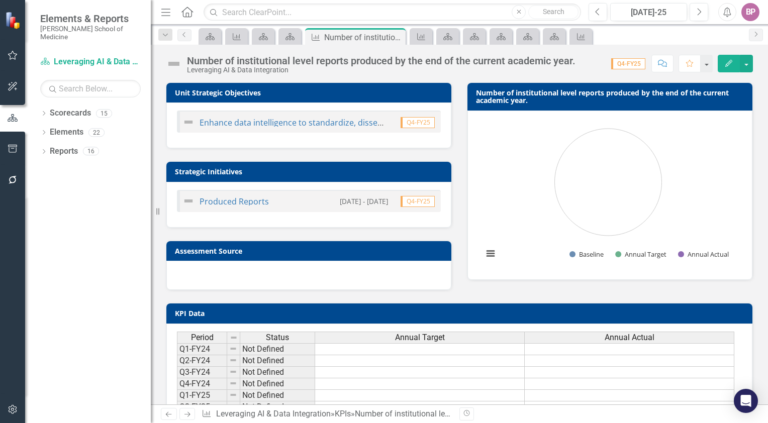
click at [754, 12] on div "BP" at bounding box center [751, 12] width 18 height 18
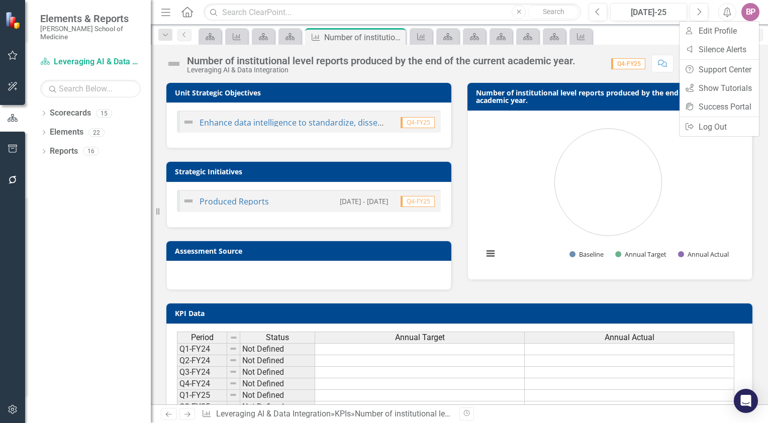
click at [172, 13] on icon "Menu" at bounding box center [165, 12] width 13 height 11
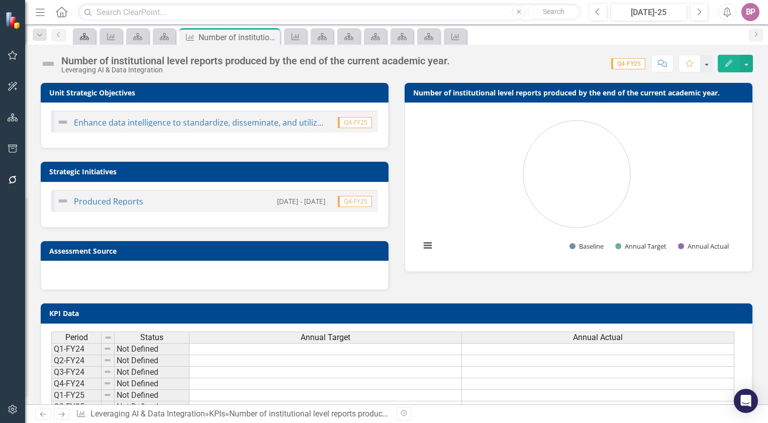
click at [86, 38] on icon "Scorecards" at bounding box center [84, 37] width 10 height 8
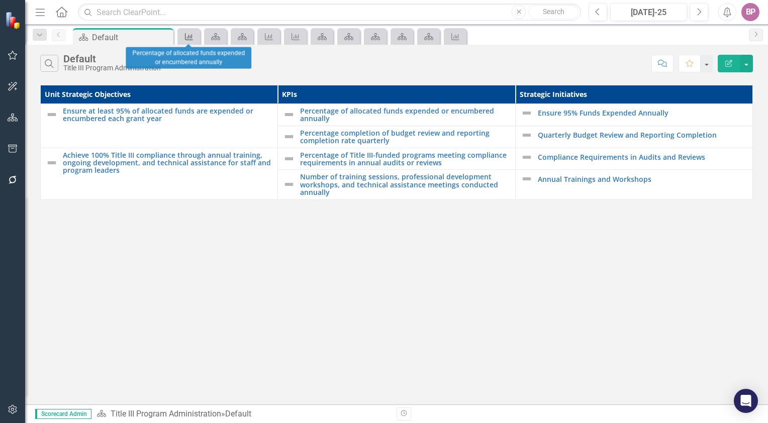
click at [188, 38] on icon "KPI" at bounding box center [189, 37] width 10 height 8
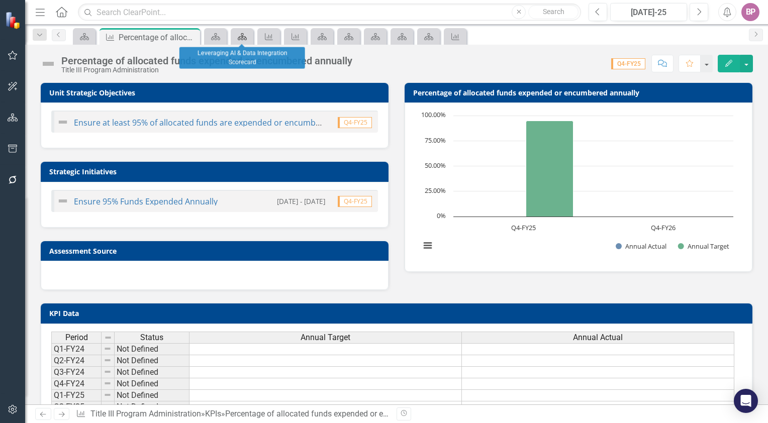
click at [240, 35] on icon "Scorecards" at bounding box center [242, 37] width 10 height 8
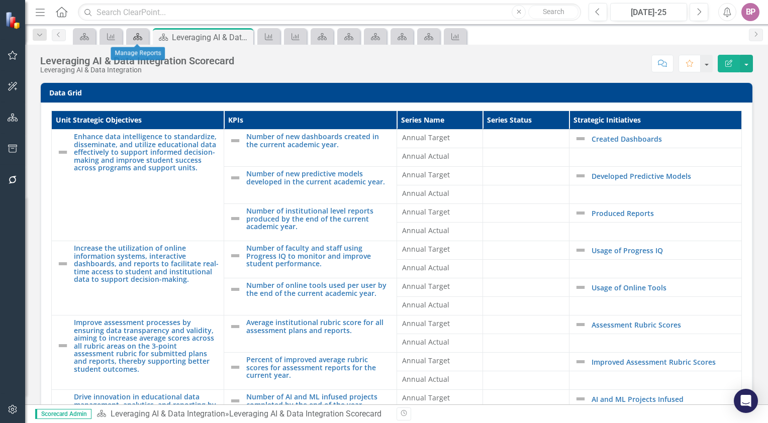
click at [141, 34] on icon "Scorecards" at bounding box center [138, 37] width 10 height 8
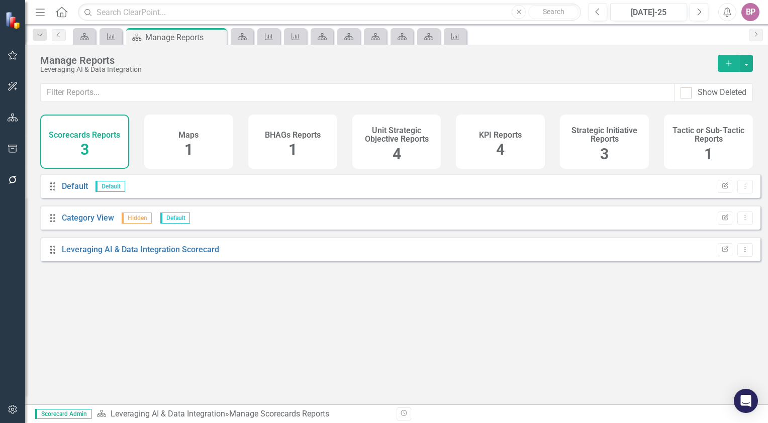
click at [250, 259] on div "Drag Leveraging AI & Data Integration Scorecard Edit Report Dropdown Menu" at bounding box center [400, 249] width 721 height 24
click at [745, 257] on button "Dropdown Menu" at bounding box center [746, 250] width 16 height 14
click at [597, 146] on div "Strategic Initiative Reports 3" at bounding box center [604, 142] width 89 height 54
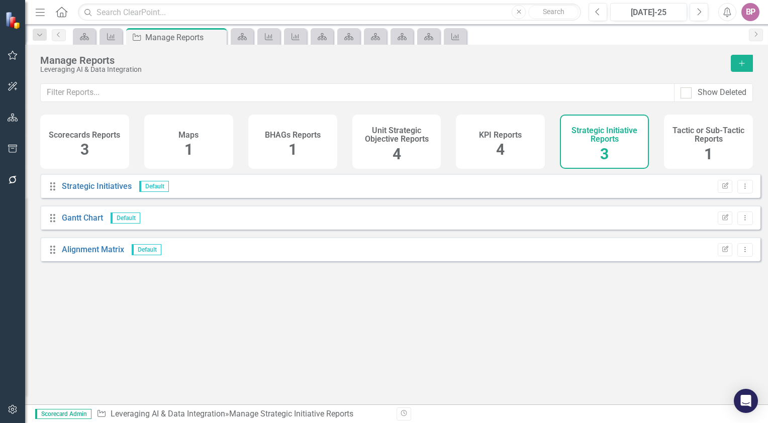
click at [509, 150] on div "KPI Reports 4" at bounding box center [500, 142] width 89 height 54
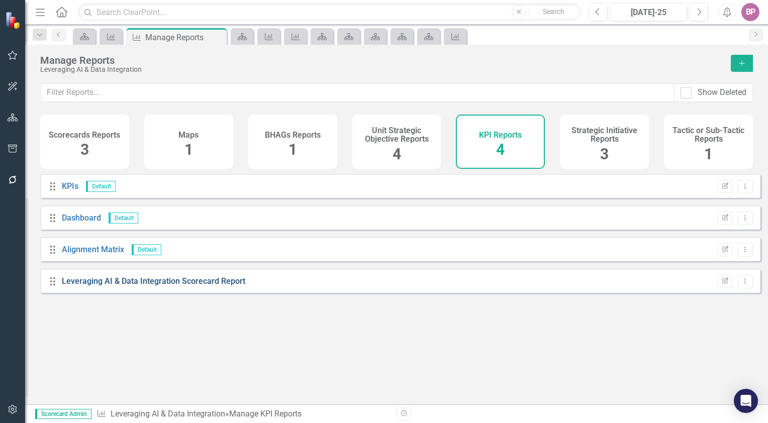
click at [142, 286] on link "Leveraging AI & Data Integration Scorecard Report" at bounding box center [154, 282] width 184 height 10
click at [395, 146] on span "4" at bounding box center [397, 154] width 9 height 18
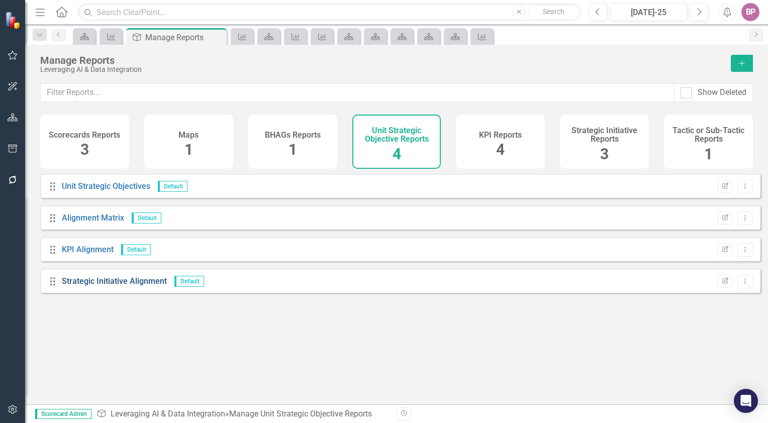
click at [120, 286] on link "Strategic Initiative Alignment" at bounding box center [114, 282] width 105 height 10
click at [95, 254] on link "KPI Alignment" at bounding box center [88, 250] width 52 height 10
click at [99, 159] on div "Scorecards Reports 3" at bounding box center [84, 142] width 89 height 54
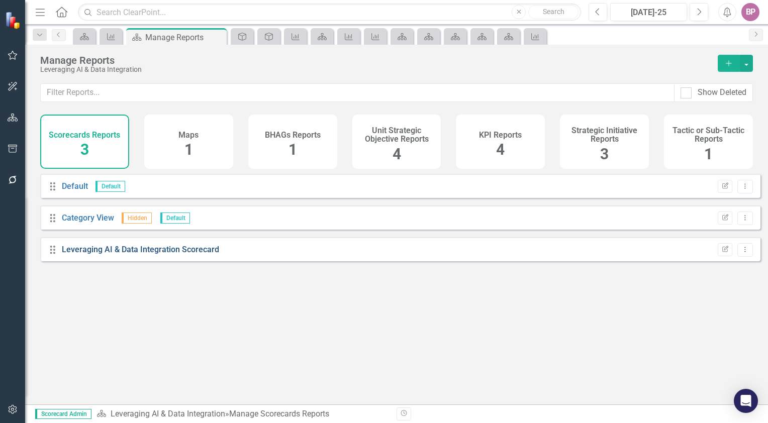
click at [136, 254] on link "Leveraging AI & Data Integration Scorecard" at bounding box center [140, 250] width 157 height 10
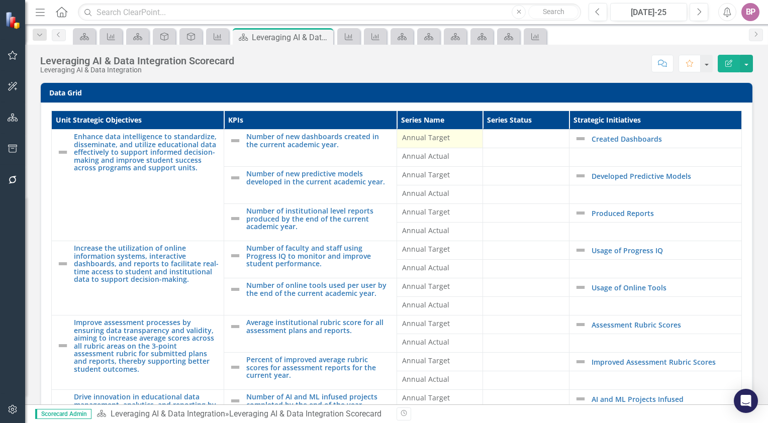
click at [416, 142] on div "Annual Target" at bounding box center [440, 139] width 76 height 12
click at [420, 140] on span "Annual Target" at bounding box center [440, 138] width 76 height 10
click at [83, 39] on icon at bounding box center [84, 36] width 9 height 7
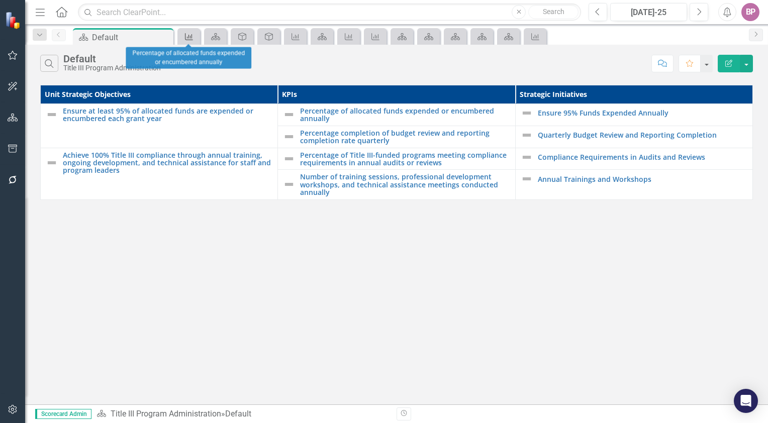
click at [190, 39] on icon "KPI" at bounding box center [189, 37] width 10 height 8
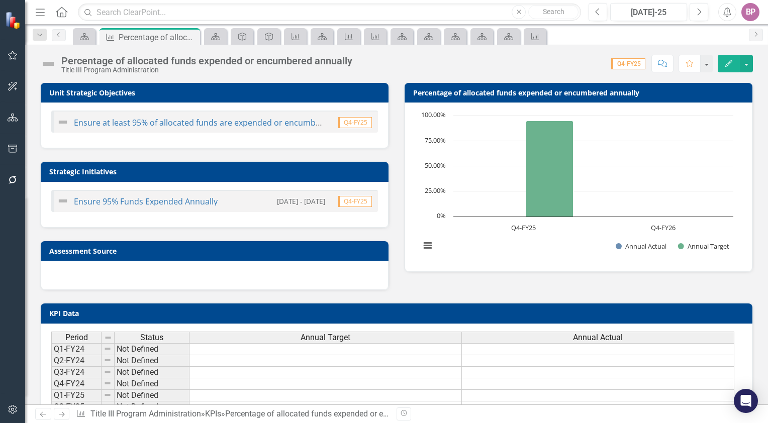
click at [357, 203] on span "Q4-FY25" at bounding box center [355, 201] width 34 height 11
click at [350, 123] on span "Q4-FY25" at bounding box center [355, 122] width 34 height 11
click at [217, 41] on div "Scorecards" at bounding box center [214, 36] width 14 height 13
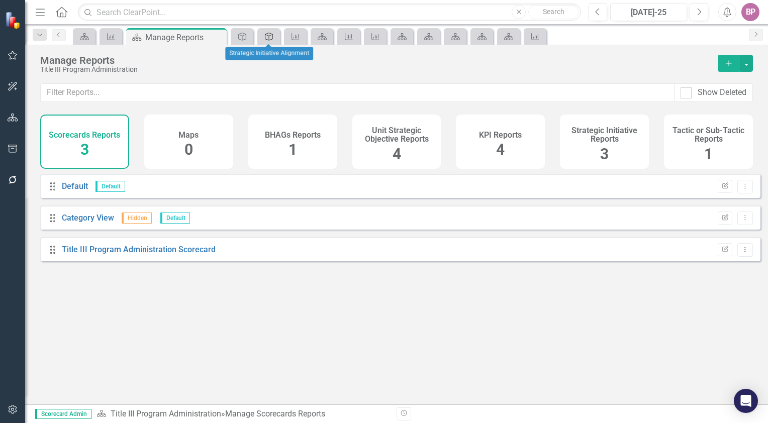
click at [275, 37] on link "Unit Strategic Objective" at bounding box center [269, 36] width 18 height 13
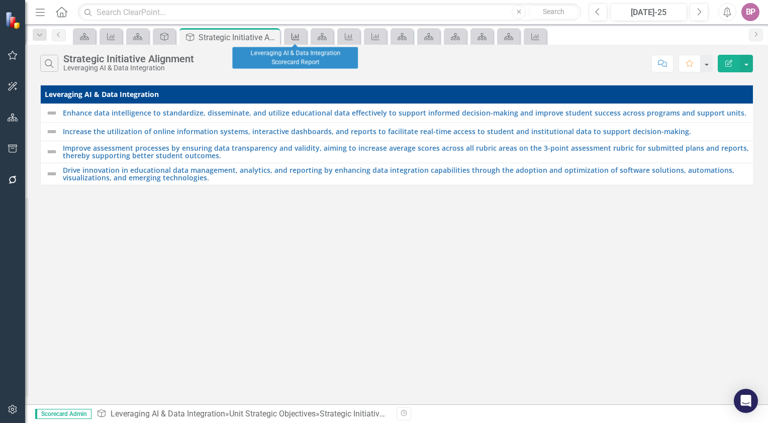
click at [297, 35] on icon at bounding box center [296, 36] width 8 height 7
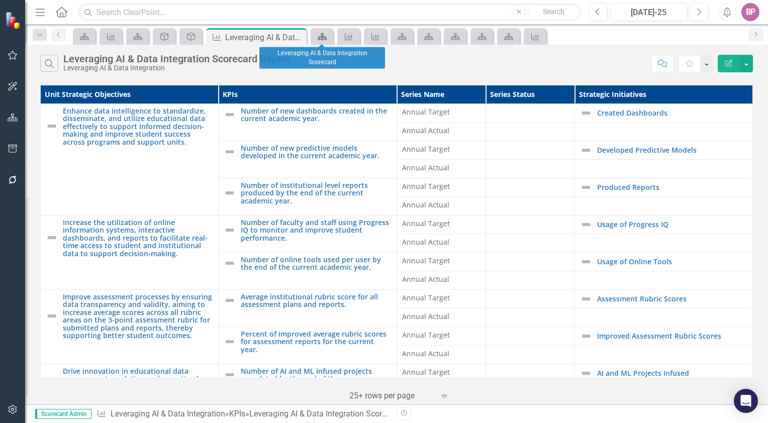
click at [329, 37] on link "Scorecards" at bounding box center [322, 36] width 18 height 13
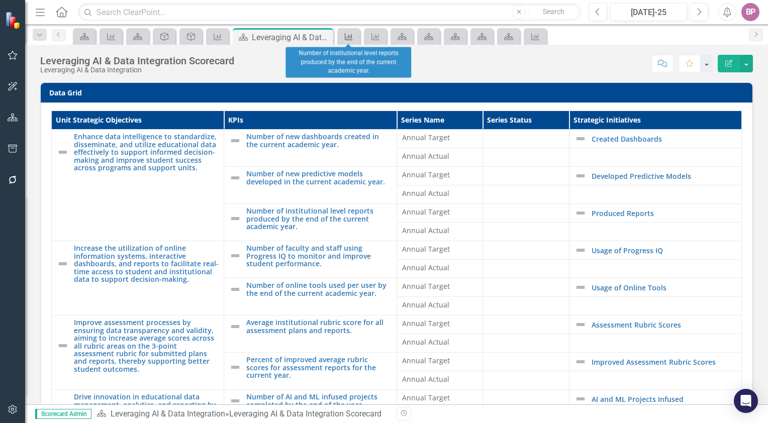
click at [347, 37] on icon "KPI" at bounding box center [349, 37] width 10 height 8
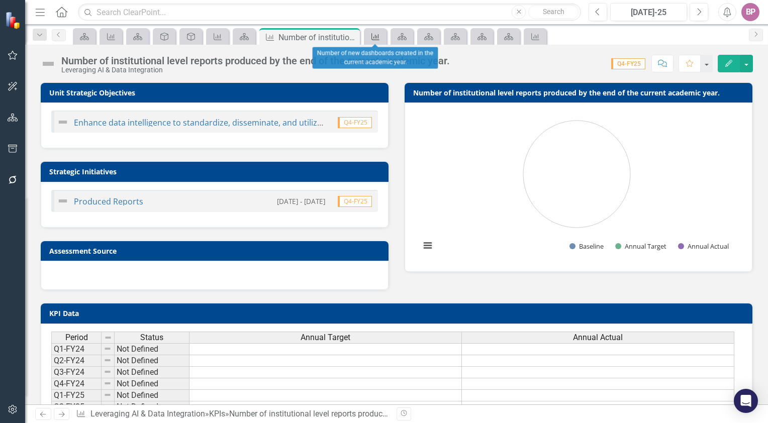
click at [383, 38] on link "KPI" at bounding box center [376, 36] width 18 height 13
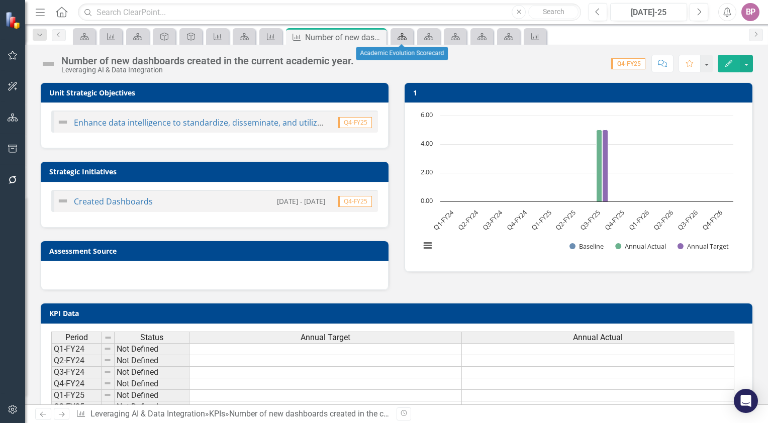
click at [405, 37] on icon "Scorecards" at bounding box center [402, 37] width 10 height 8
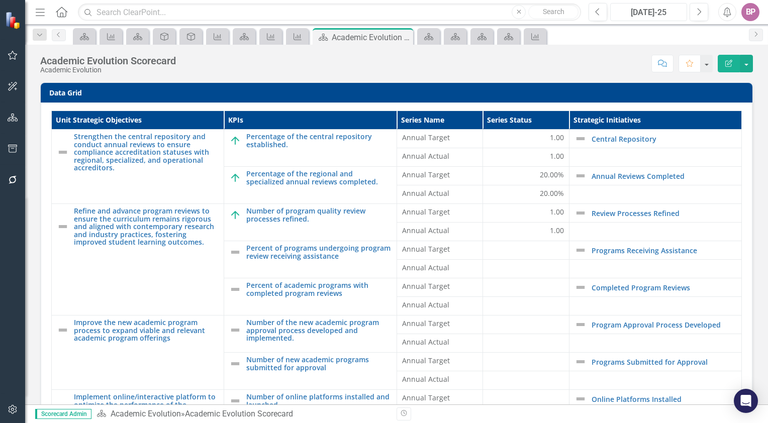
click at [638, 12] on div "[DATE]-25" at bounding box center [649, 13] width 70 height 12
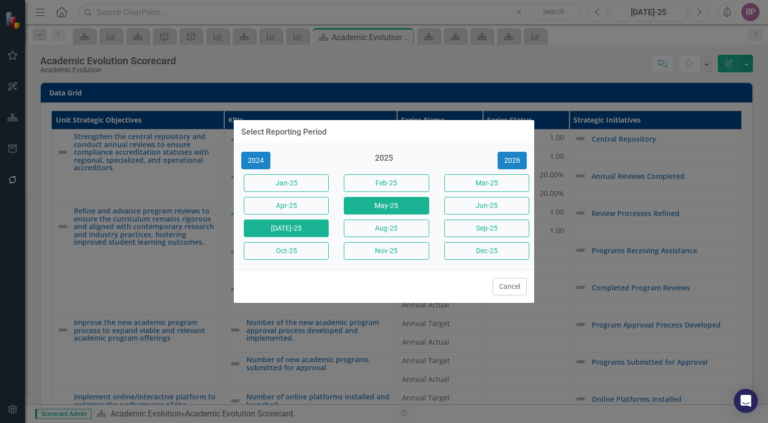
click at [403, 207] on button "May-25" at bounding box center [386, 206] width 85 height 18
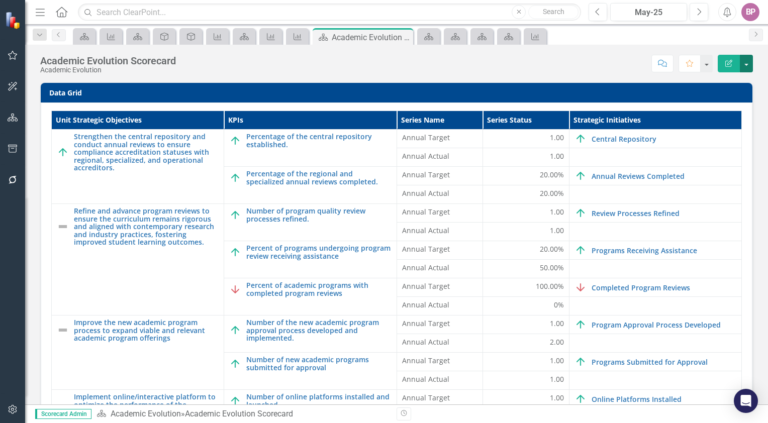
click at [748, 64] on button "button" at bounding box center [746, 64] width 13 height 18
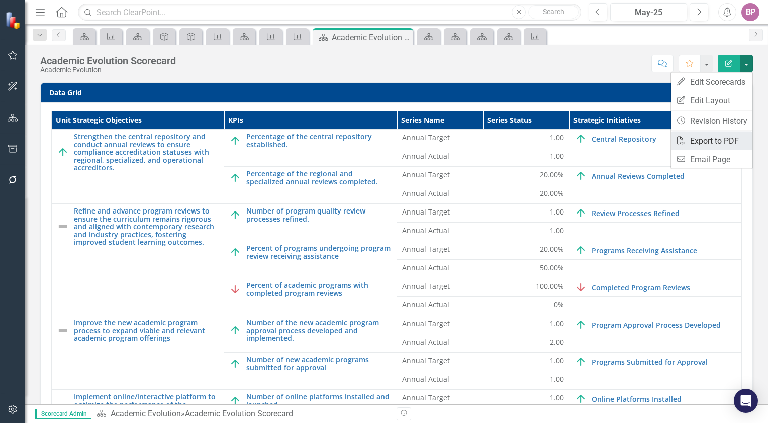
click at [706, 139] on link "PDF Export to PDF" at bounding box center [711, 141] width 81 height 19
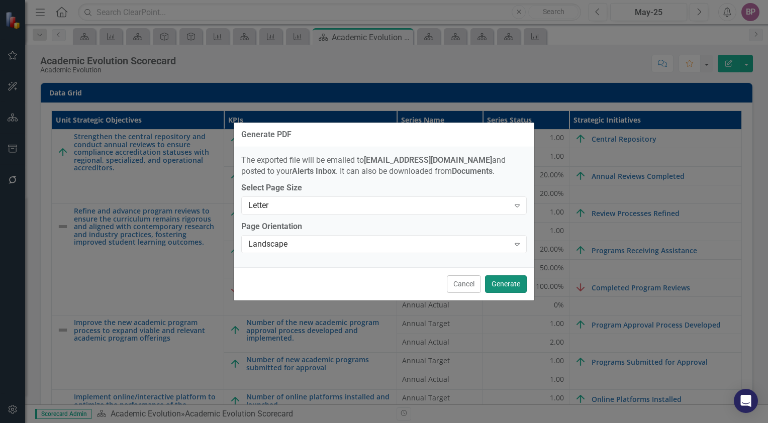
click at [507, 288] on button "Generate" at bounding box center [506, 285] width 42 height 18
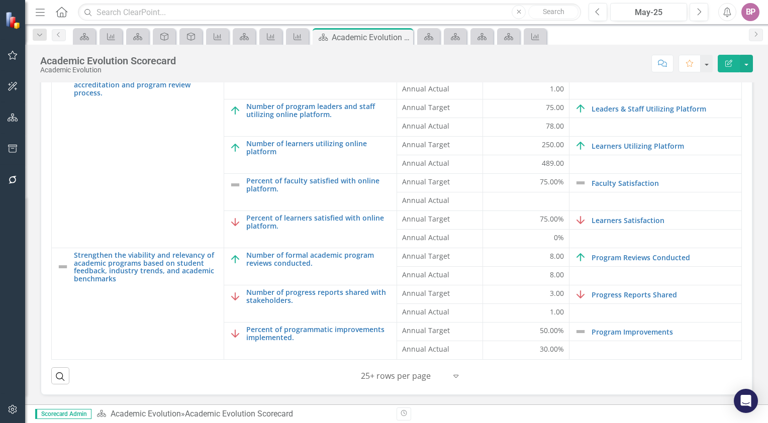
scroll to position [159, 0]
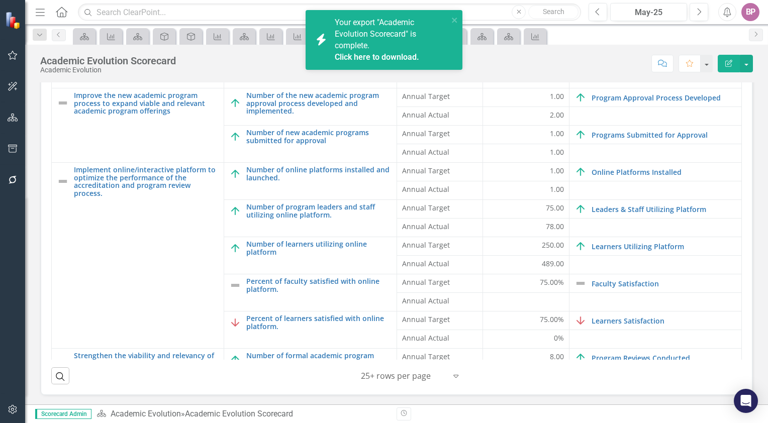
click at [385, 40] on div "Your export "Academic Evolution Scorecard" is complete. Click here to download." at bounding box center [392, 40] width 114 height 46
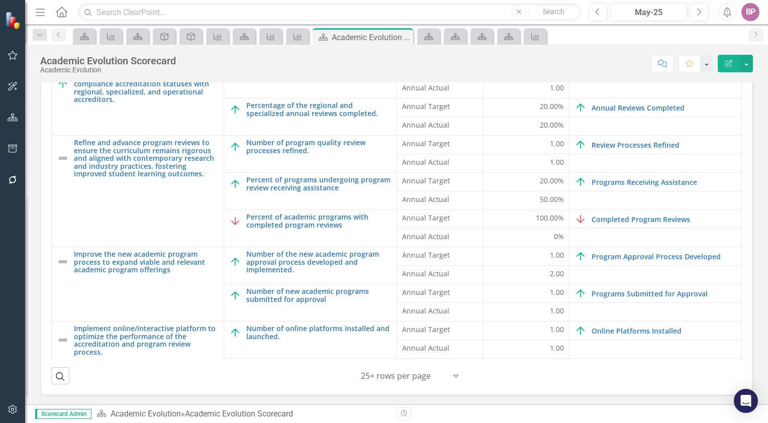
scroll to position [0, 0]
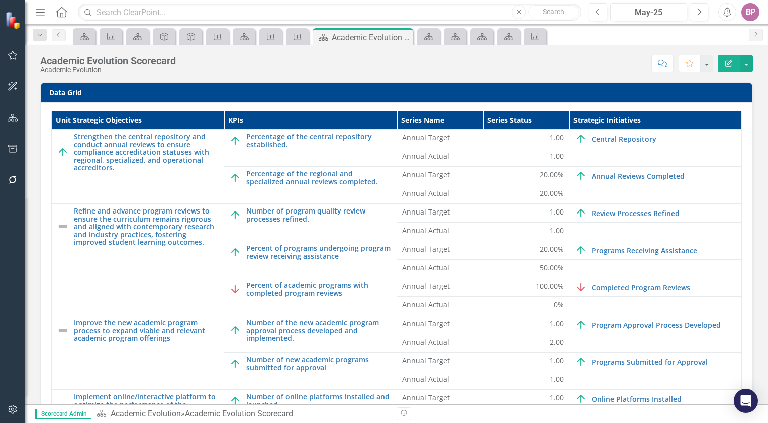
click at [42, 14] on icon "Menu" at bounding box center [40, 12] width 13 height 11
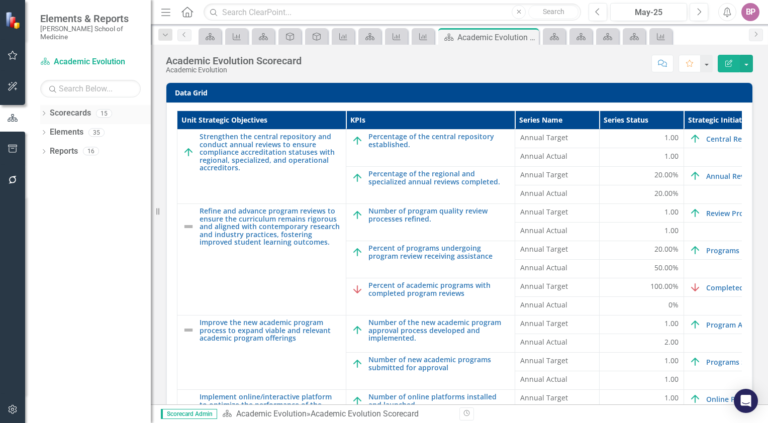
click at [74, 109] on link "Scorecards" at bounding box center [70, 114] width 41 height 12
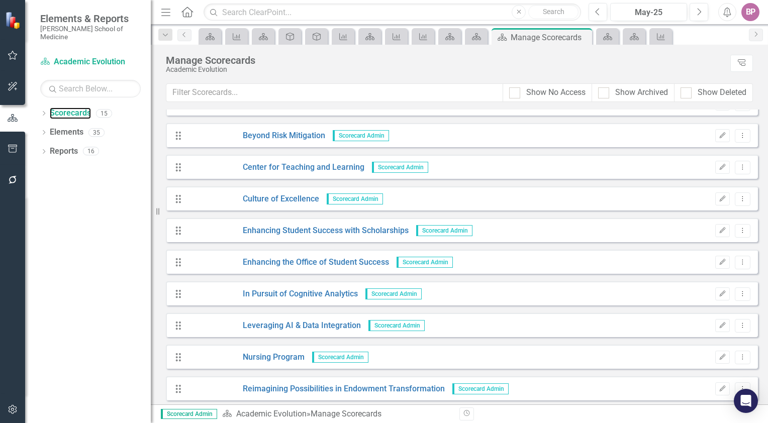
scroll to position [101, 0]
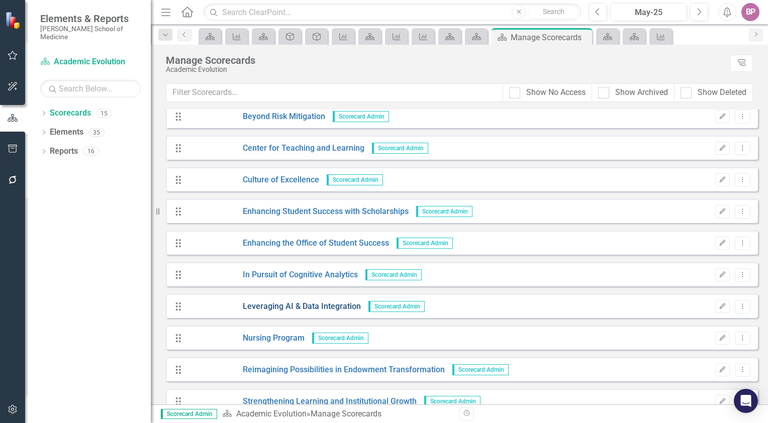
click at [290, 305] on link "Leveraging AI & Data Integration" at bounding box center [274, 307] width 173 height 12
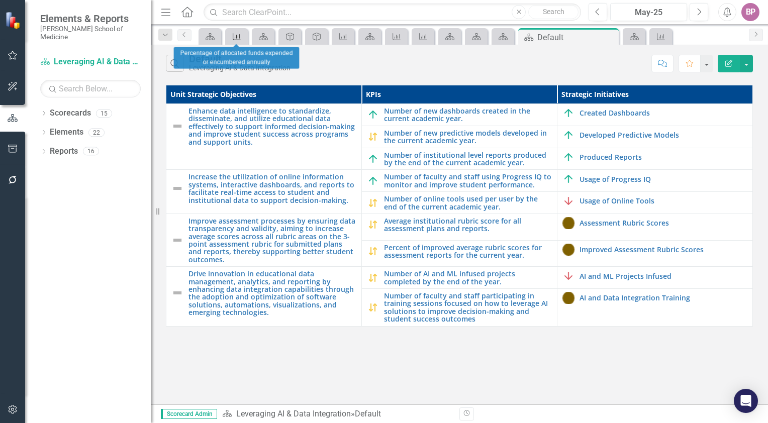
click at [234, 36] on icon "KPI" at bounding box center [237, 37] width 10 height 8
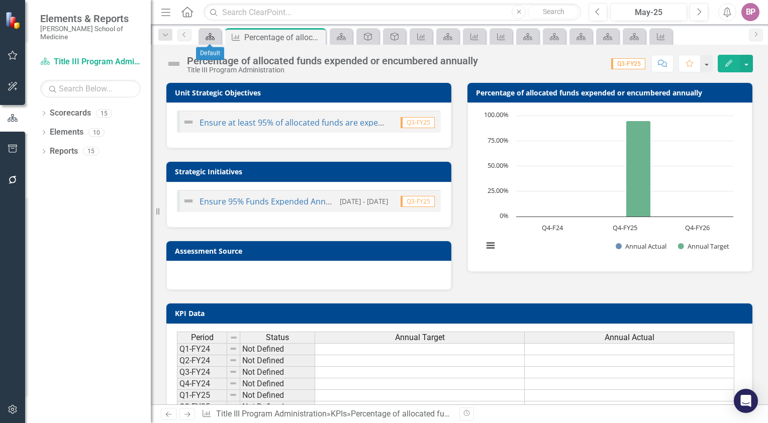
click at [218, 36] on link "Scorecards" at bounding box center [210, 36] width 18 height 13
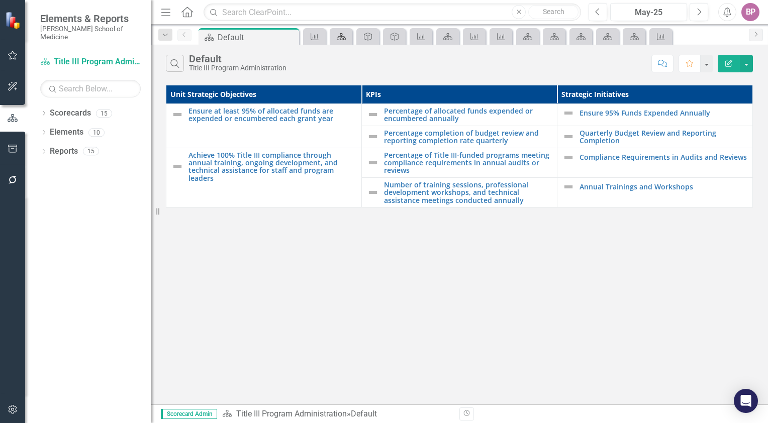
click at [347, 38] on link "Scorecards" at bounding box center [341, 36] width 18 height 13
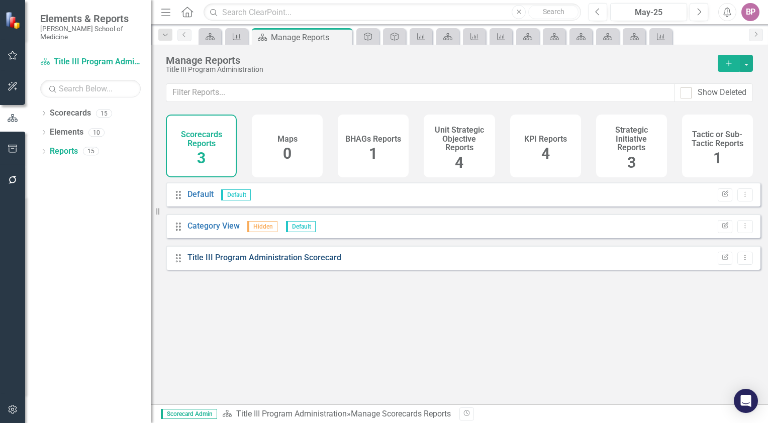
click at [285, 262] on link "Title III Program Administration Scorecard" at bounding box center [265, 258] width 154 height 10
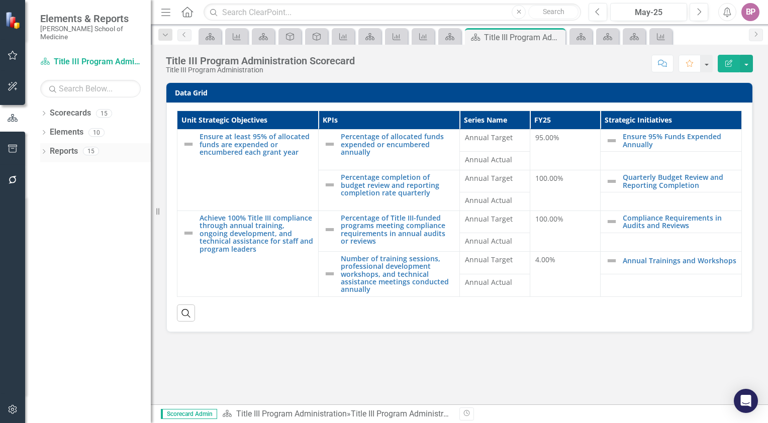
click at [83, 147] on div "15" at bounding box center [91, 151] width 16 height 9
click at [79, 108] on link "Scorecards" at bounding box center [70, 114] width 41 height 12
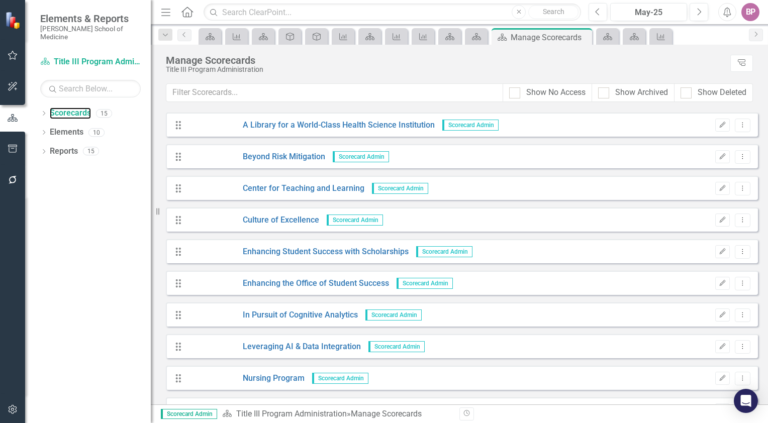
scroll to position [101, 0]
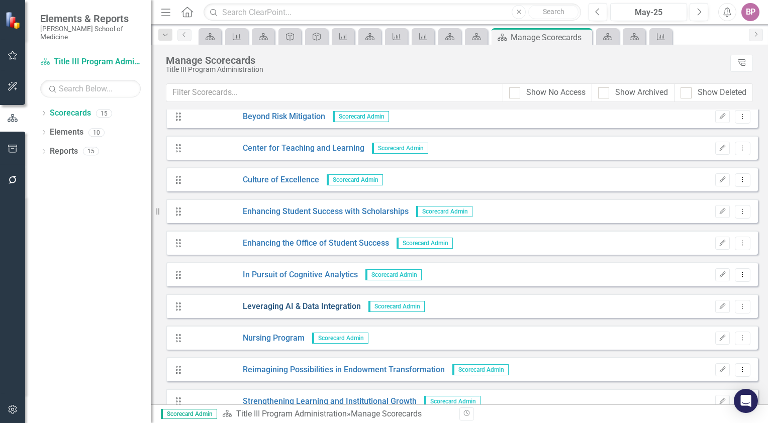
click at [255, 310] on link "Leveraging AI & Data Integration" at bounding box center [274, 307] width 173 height 12
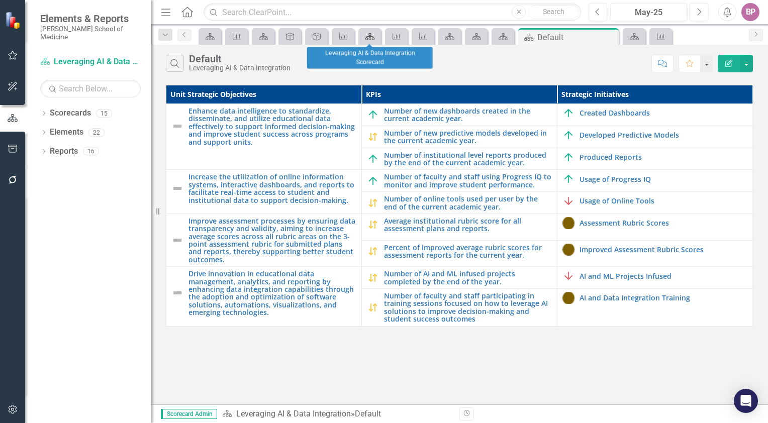
click at [367, 36] on icon at bounding box center [370, 36] width 9 height 7
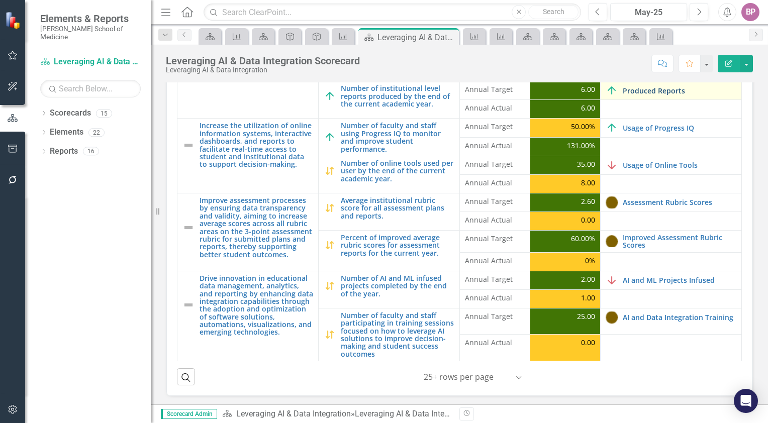
scroll to position [68, 0]
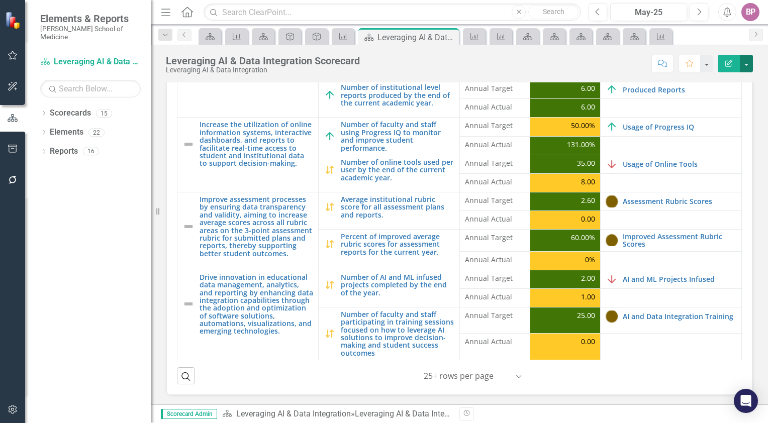
click at [744, 60] on button "button" at bounding box center [746, 64] width 13 height 18
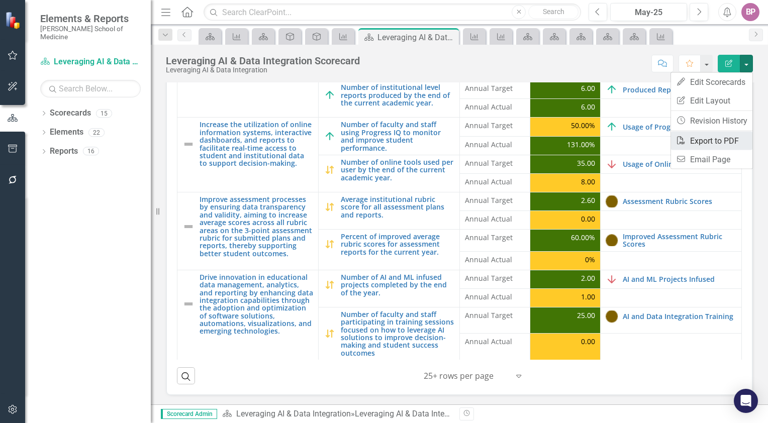
click at [704, 142] on link "PDF Export to PDF" at bounding box center [711, 141] width 81 height 19
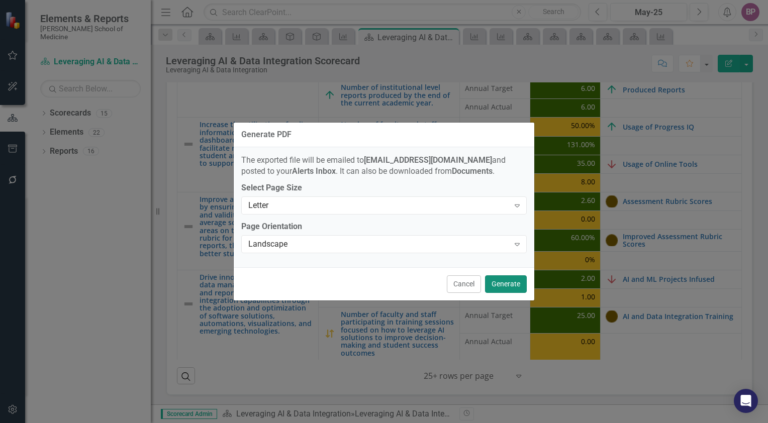
click at [494, 283] on button "Generate" at bounding box center [506, 285] width 42 height 18
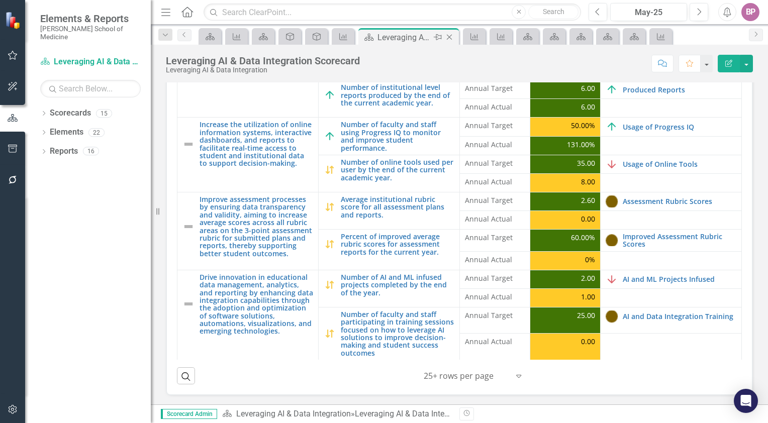
click at [405, 37] on div "Leveraging AI & Data Integration Scorecard" at bounding box center [405, 37] width 54 height 13
click at [407, 39] on div "Leveraging AI & Data Integration Scorecard" at bounding box center [405, 37] width 54 height 13
click at [750, 63] on button "button" at bounding box center [746, 64] width 13 height 18
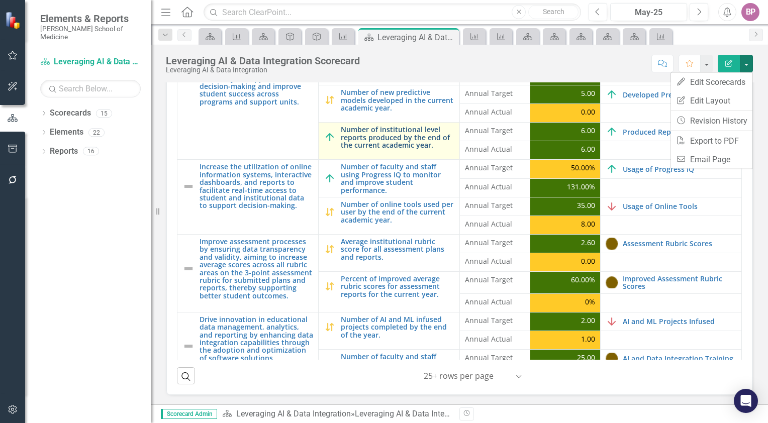
scroll to position [0, 0]
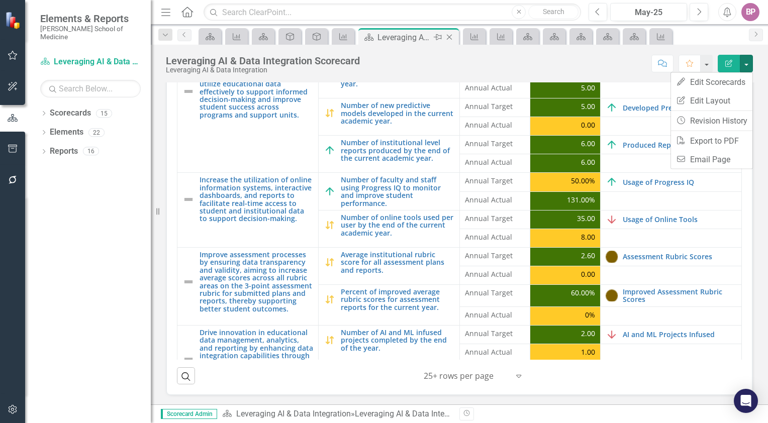
click at [401, 36] on div "Leveraging AI & Data Integration Scorecard" at bounding box center [405, 37] width 54 height 13
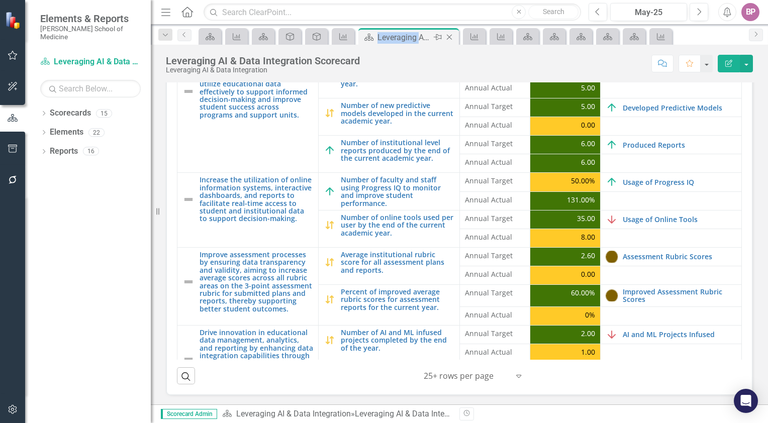
click at [401, 36] on div "Leveraging AI & Data Integration Scorecard" at bounding box center [405, 37] width 54 height 13
click at [747, 67] on button "button" at bounding box center [746, 64] width 13 height 18
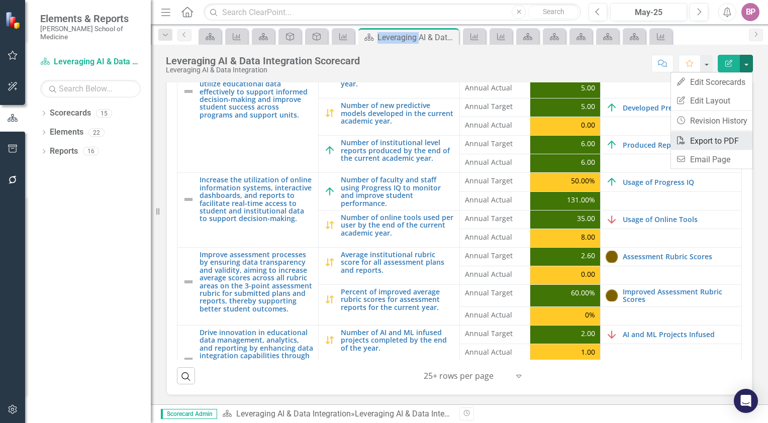
click at [712, 137] on link "PDF Export to PDF" at bounding box center [711, 141] width 81 height 19
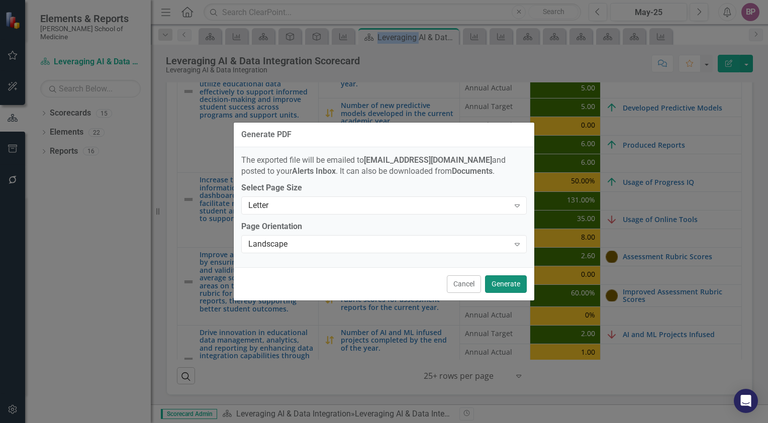
click at [501, 286] on button "Generate" at bounding box center [506, 285] width 42 height 18
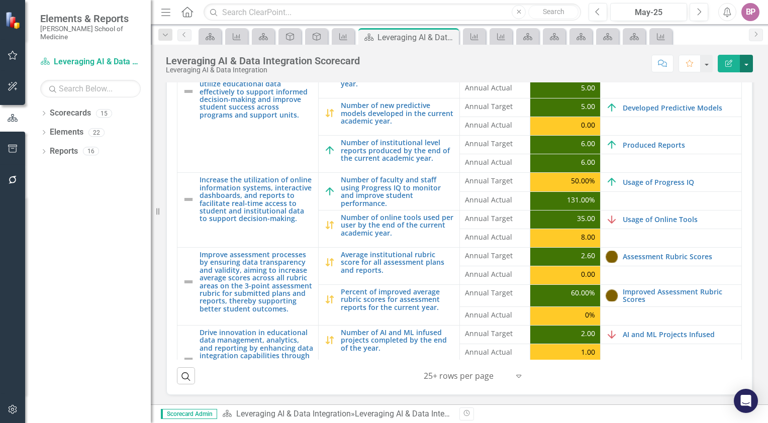
click at [751, 65] on button "button" at bounding box center [746, 64] width 13 height 18
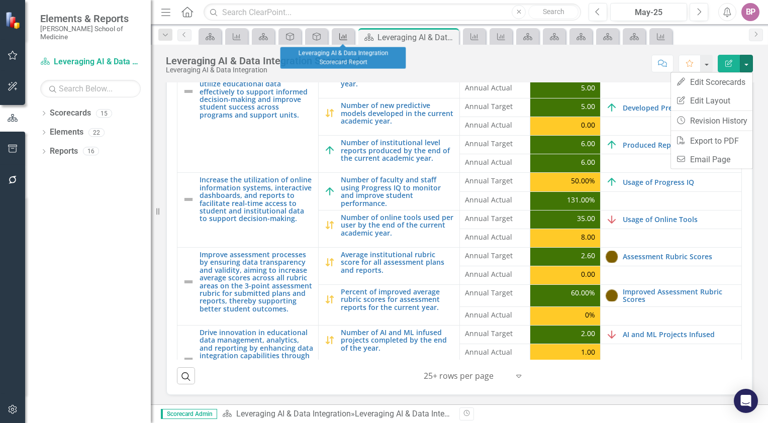
click at [337, 32] on div "KPI" at bounding box center [341, 36] width 14 height 13
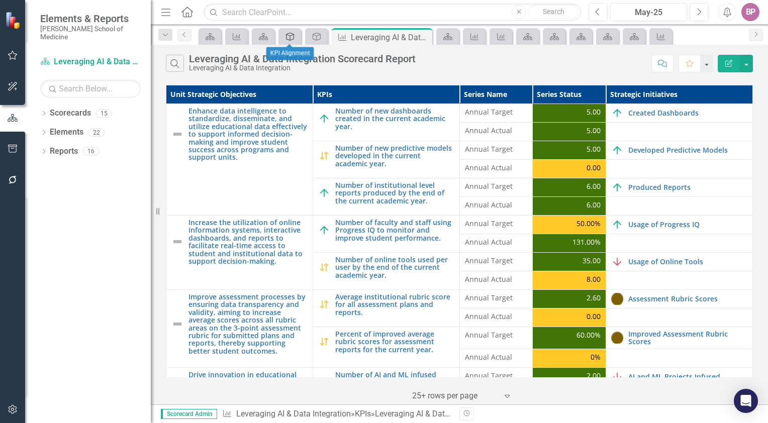
click at [292, 37] on icon "Unit Strategic Objective" at bounding box center [290, 37] width 10 height 8
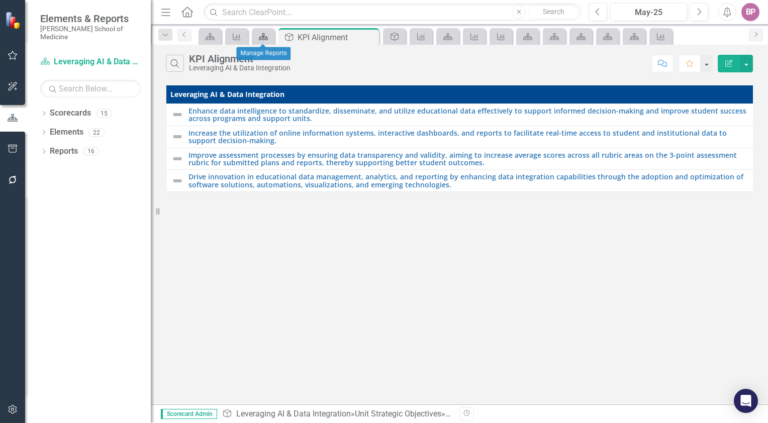
click at [260, 30] on div "Scorecards" at bounding box center [261, 36] width 14 height 13
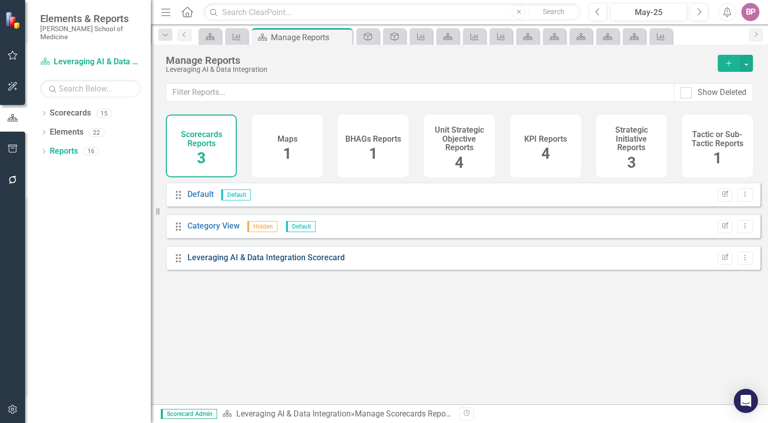
click at [329, 262] on link "Leveraging AI & Data Integration Scorecard" at bounding box center [266, 258] width 157 height 10
